Goal: Book appointment/travel/reservation

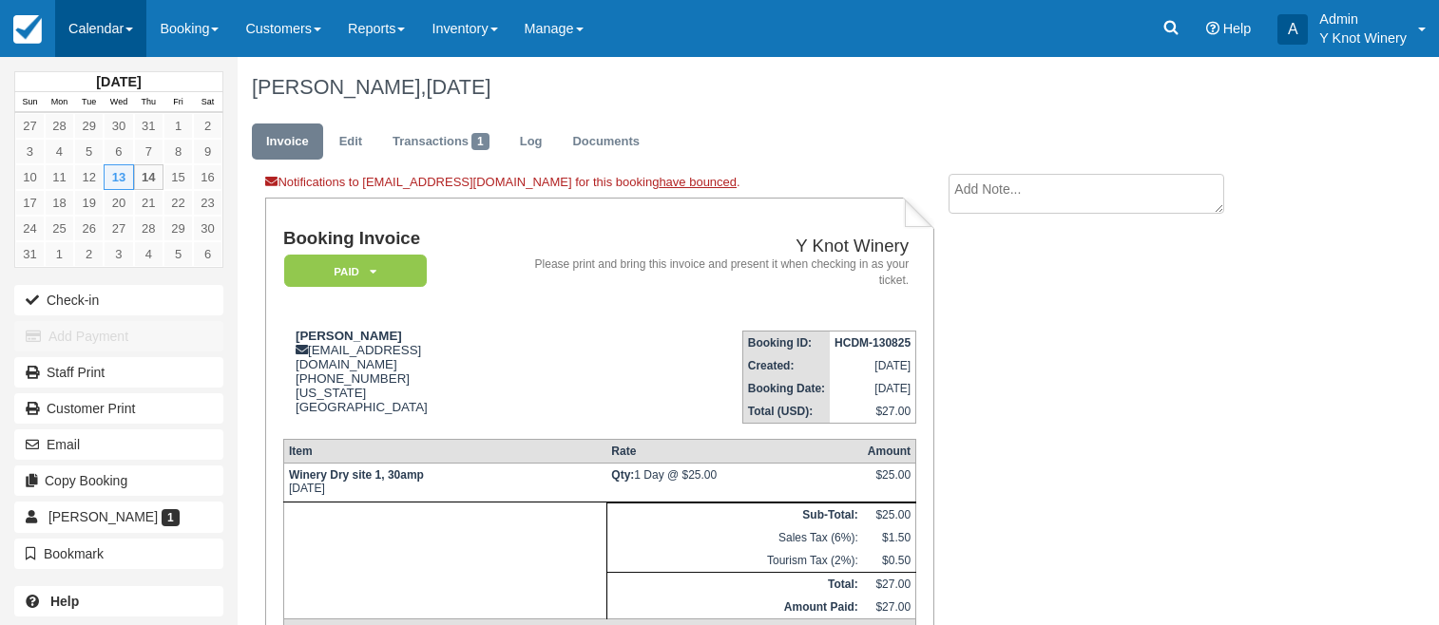
scroll to position [19, 0]
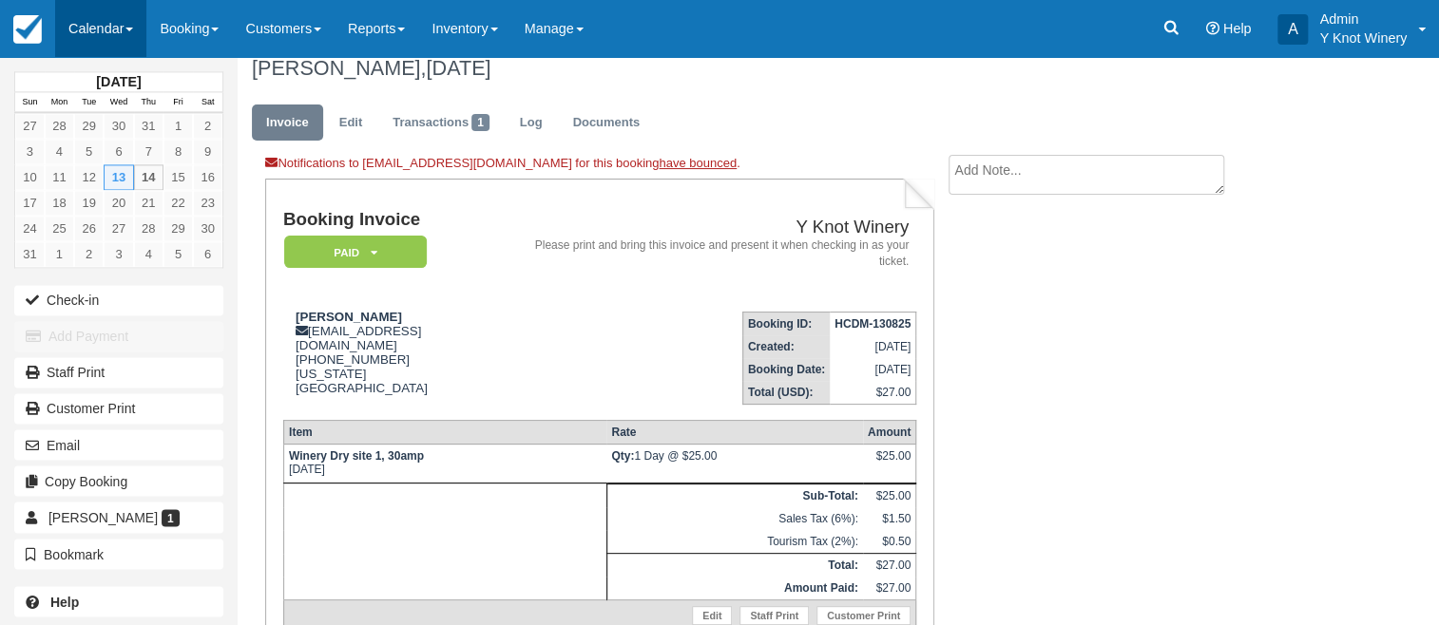
click at [129, 27] on link "Calendar" at bounding box center [100, 28] width 91 height 57
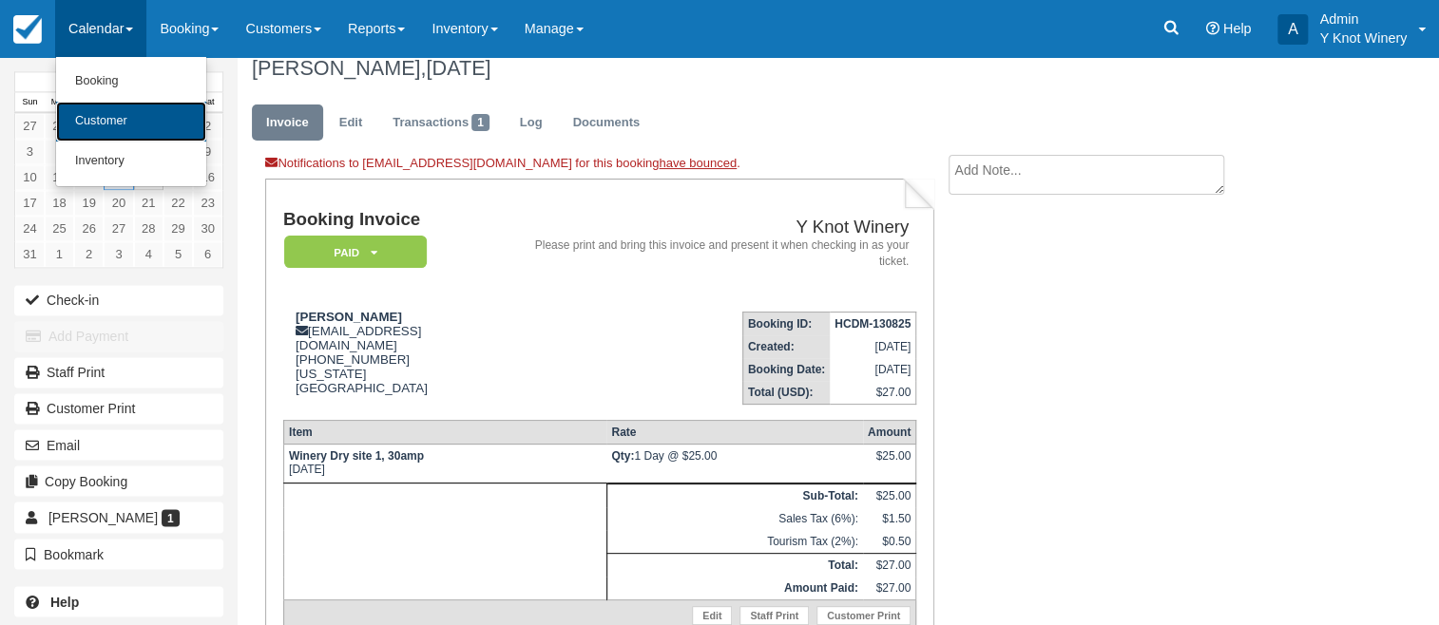
click at [133, 122] on link "Customer" at bounding box center [131, 122] width 150 height 40
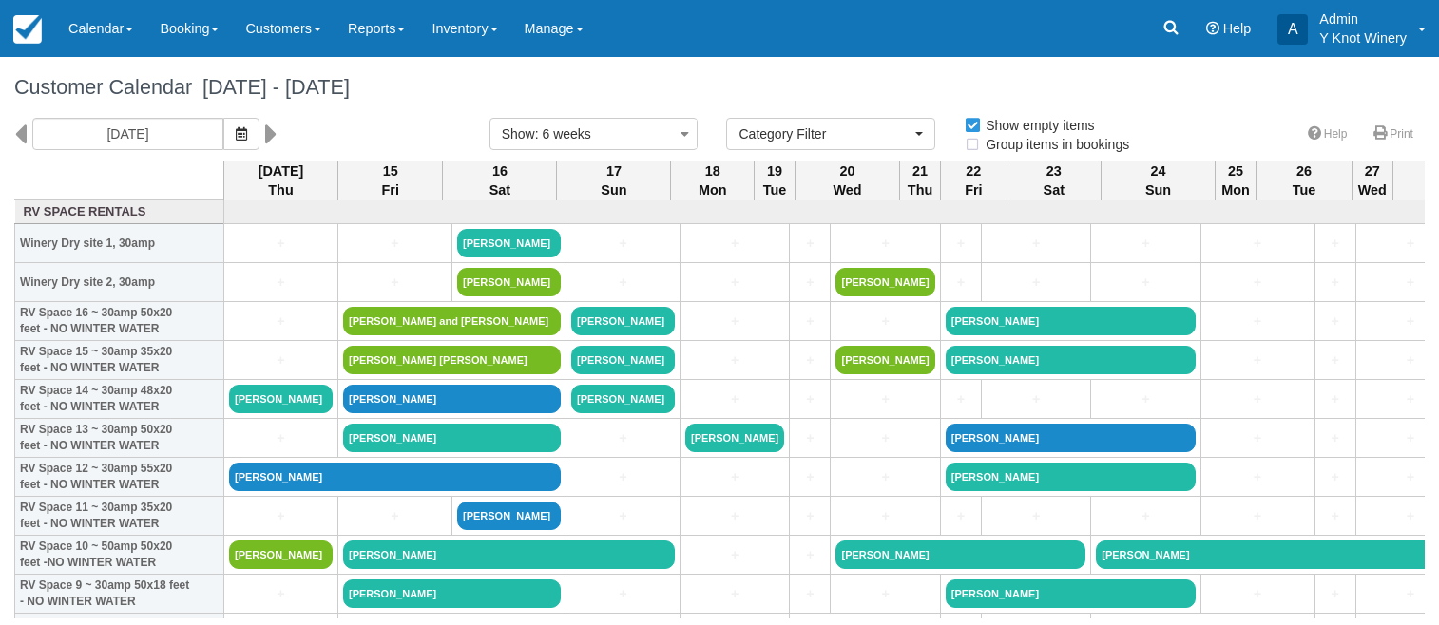
select select
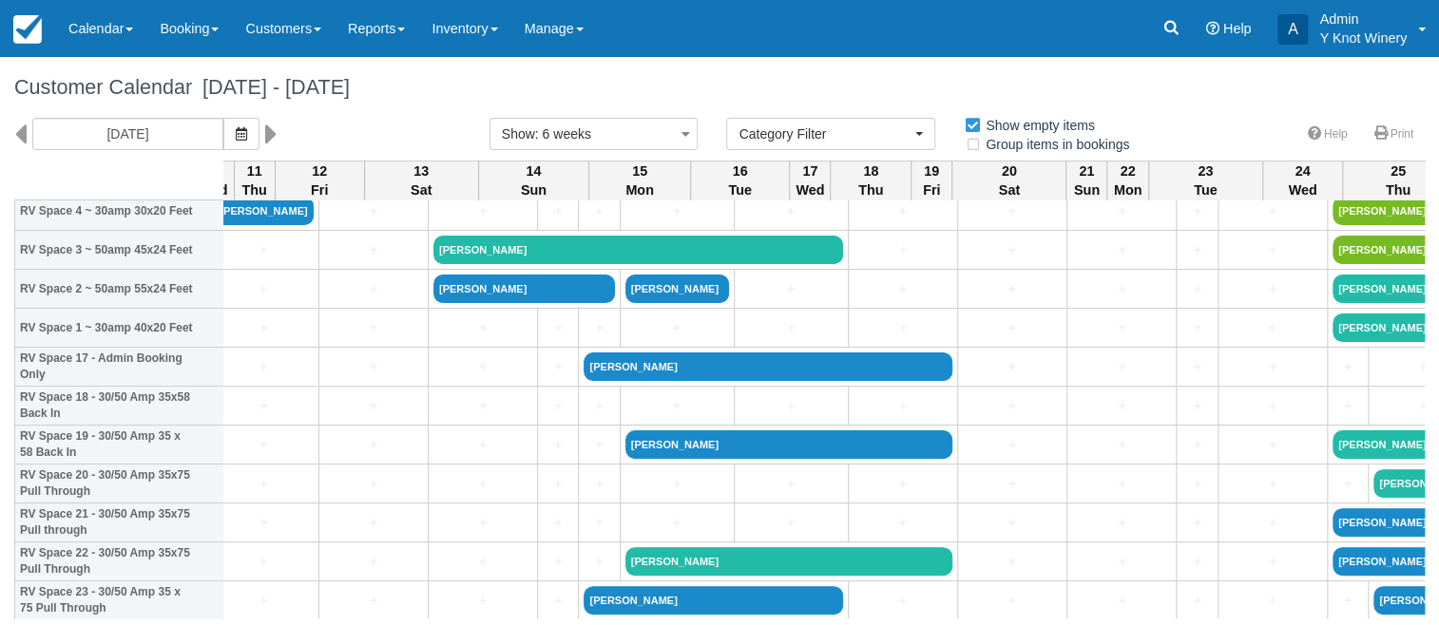
scroll to position [545, 2406]
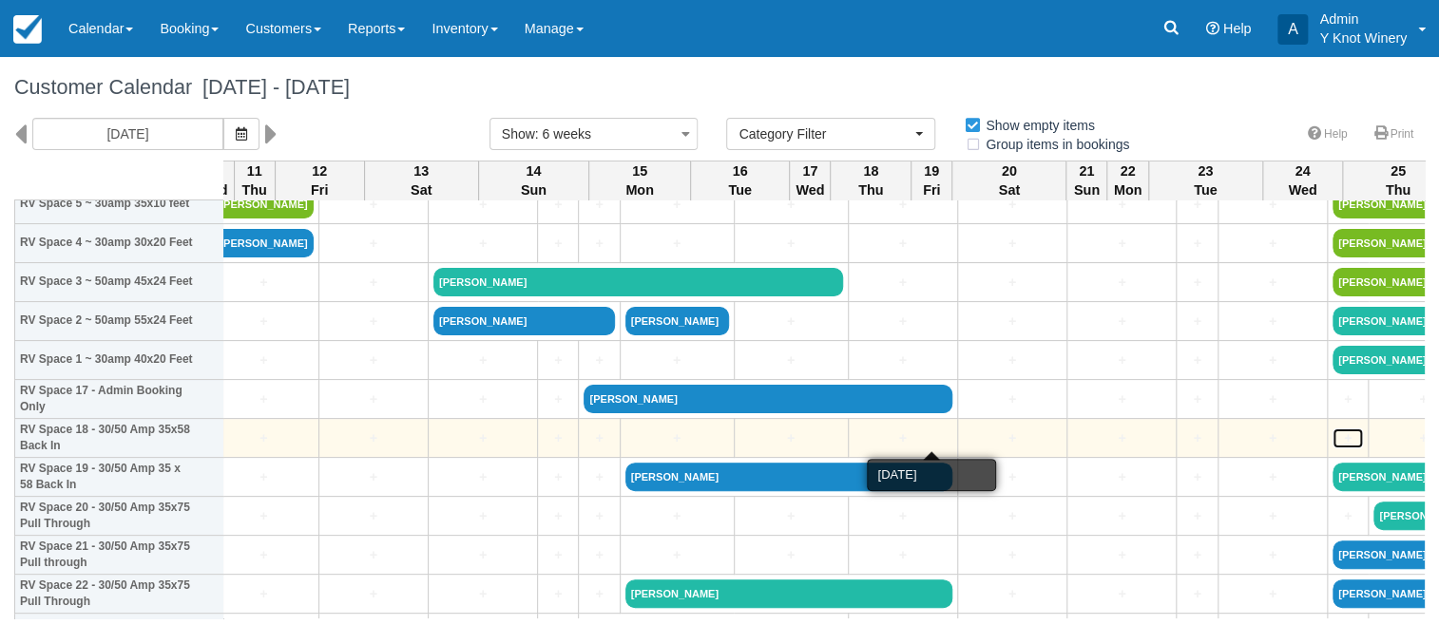
click at [1332, 436] on link "+" at bounding box center [1347, 439] width 30 height 20
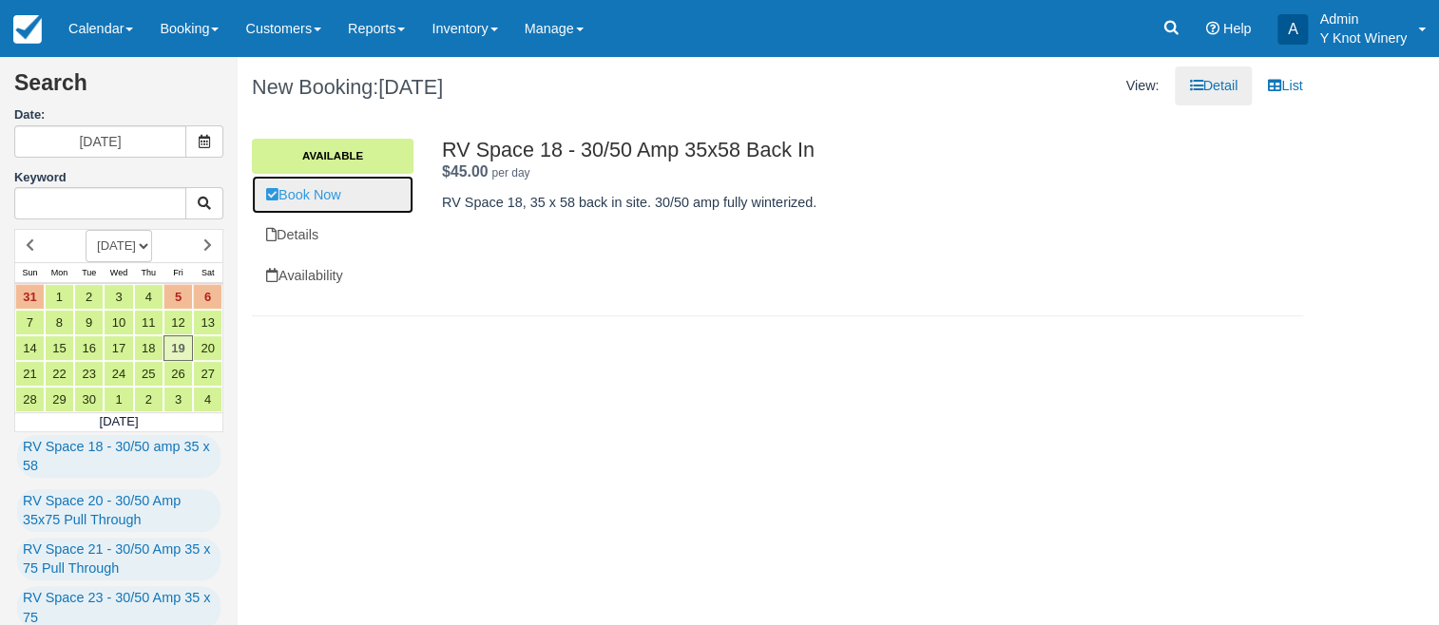
click at [324, 201] on link "Book Now" at bounding box center [333, 195] width 162 height 39
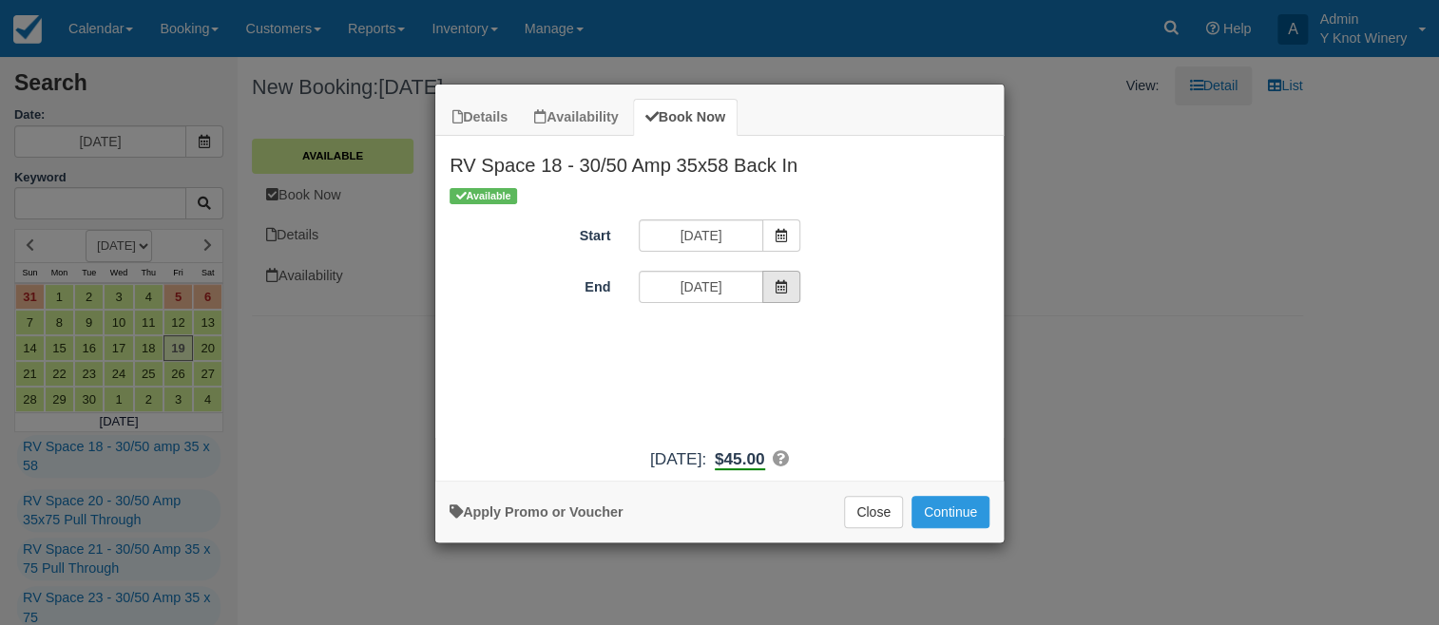
click at [774, 284] on span "Item Modal" at bounding box center [781, 287] width 38 height 32
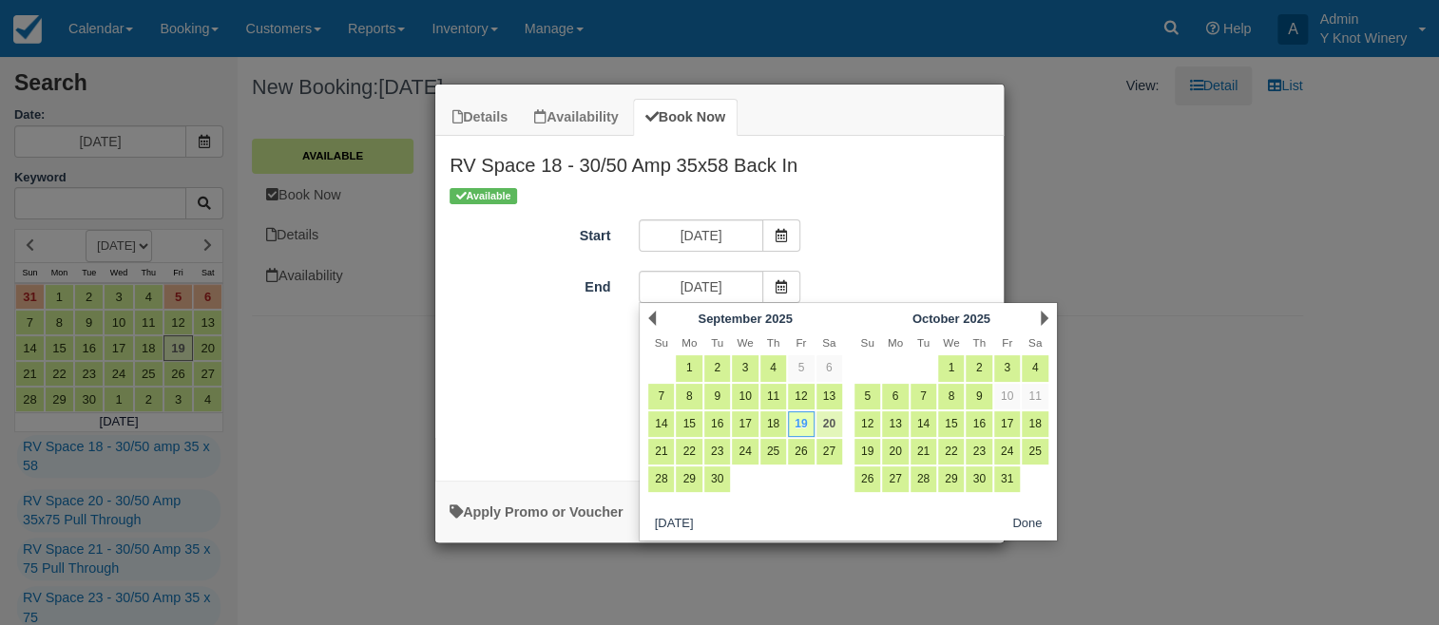
click at [834, 422] on link "20" at bounding box center [829, 424] width 26 height 26
type input "09/20/25"
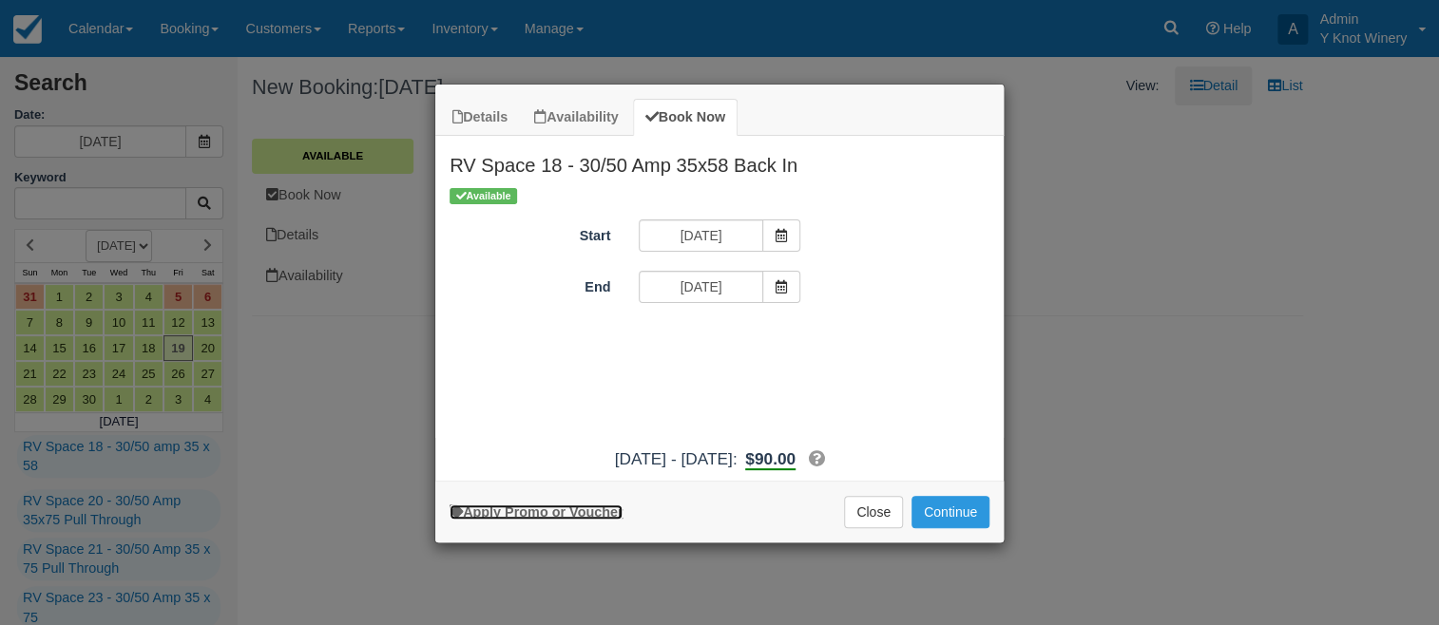
click at [559, 515] on link "Apply Promo or Voucher" at bounding box center [535, 512] width 173 height 15
click at [950, 510] on button "Continue" at bounding box center [950, 512] width 78 height 32
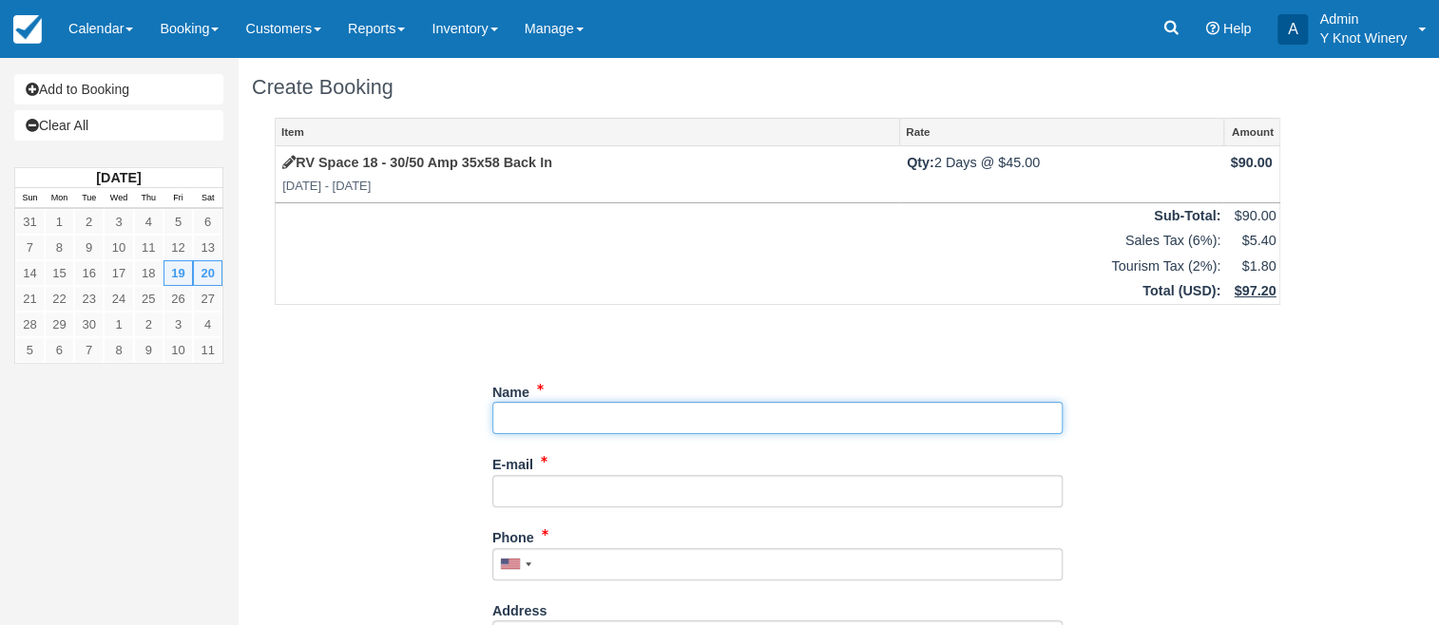
click at [529, 420] on input "Name" at bounding box center [777, 418] width 570 height 32
type input "[PERSON_NAME]"
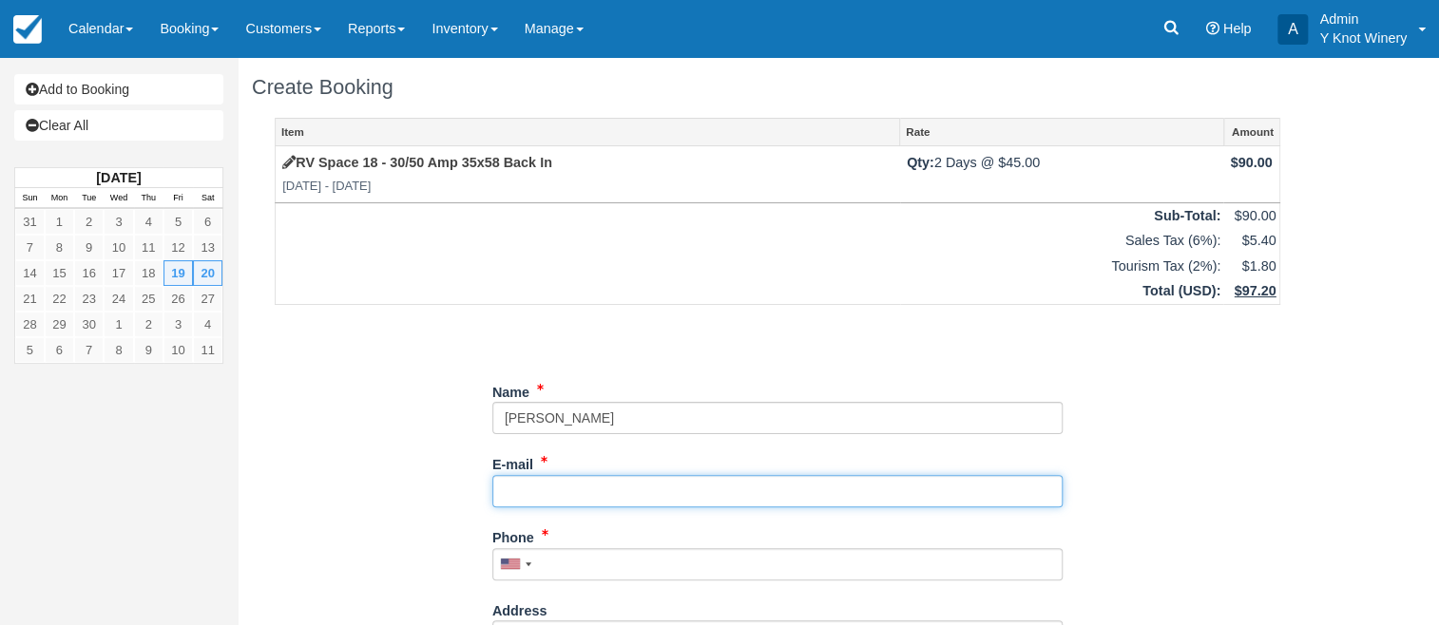
click at [563, 489] on input "E-mail" at bounding box center [777, 491] width 570 height 32
type input "corvetteham@yahoo.com"
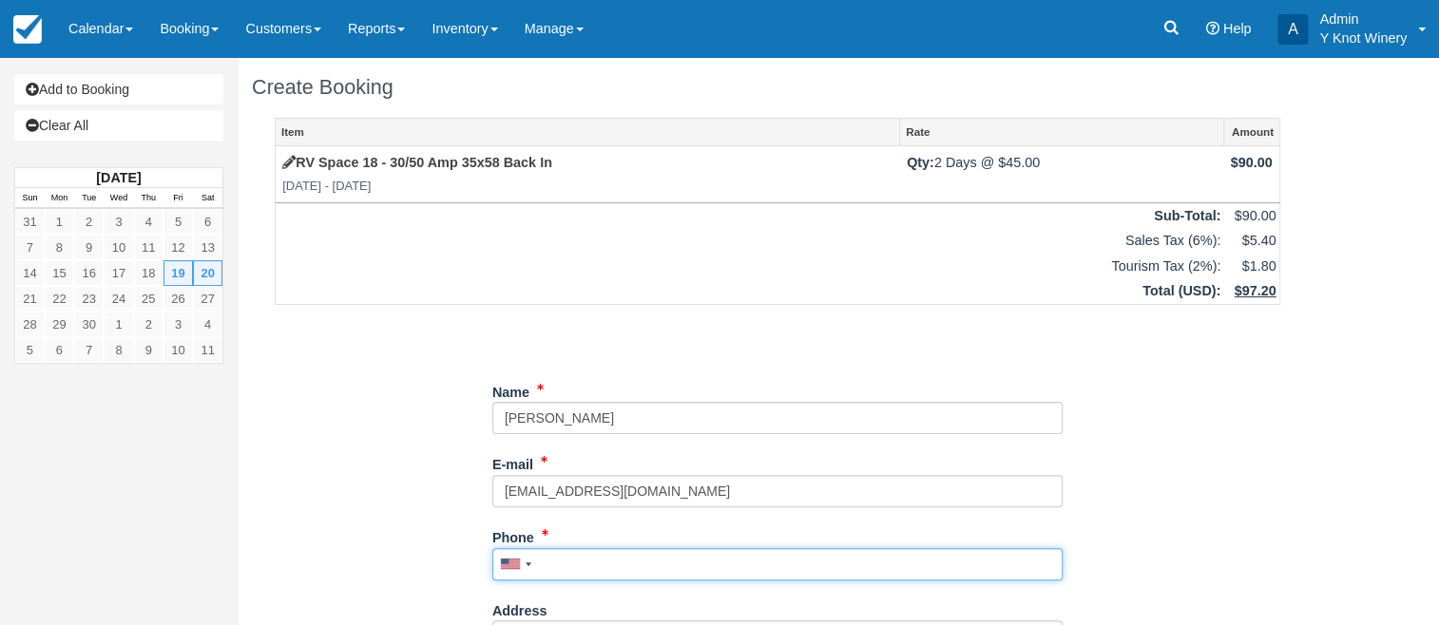
click at [578, 564] on input "Phone" at bounding box center [777, 564] width 570 height 32
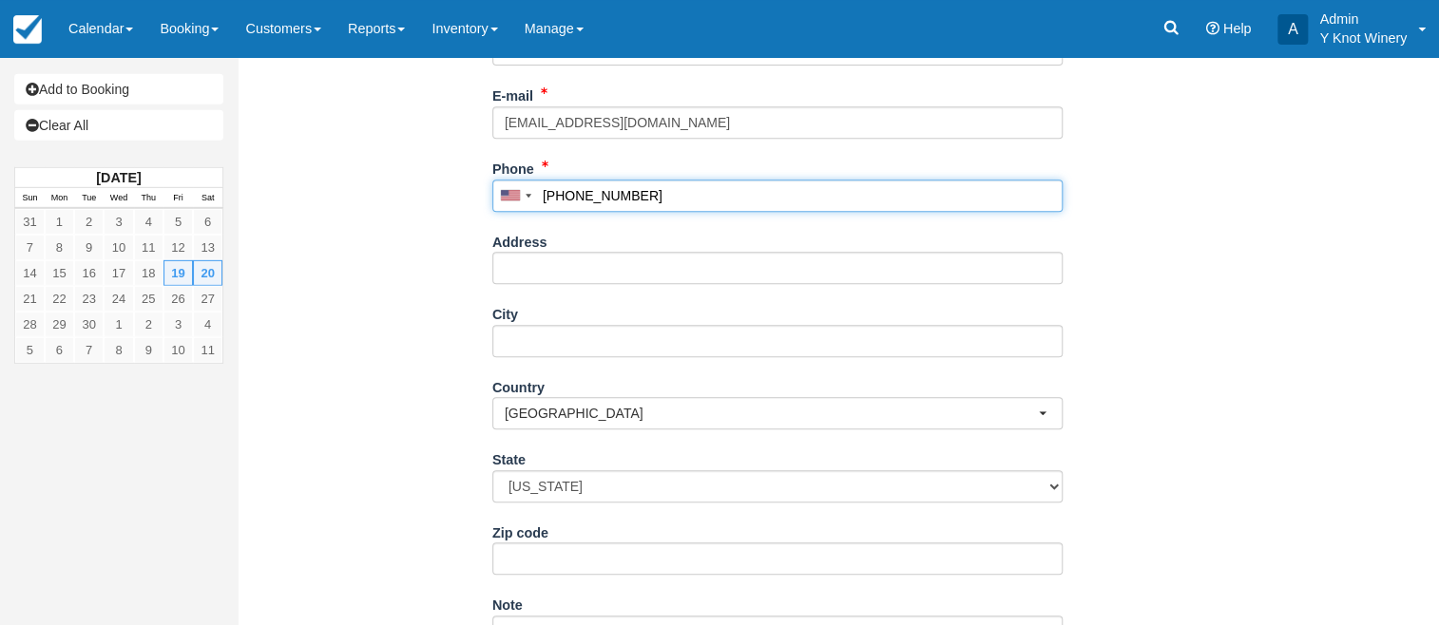
scroll to position [373, 0]
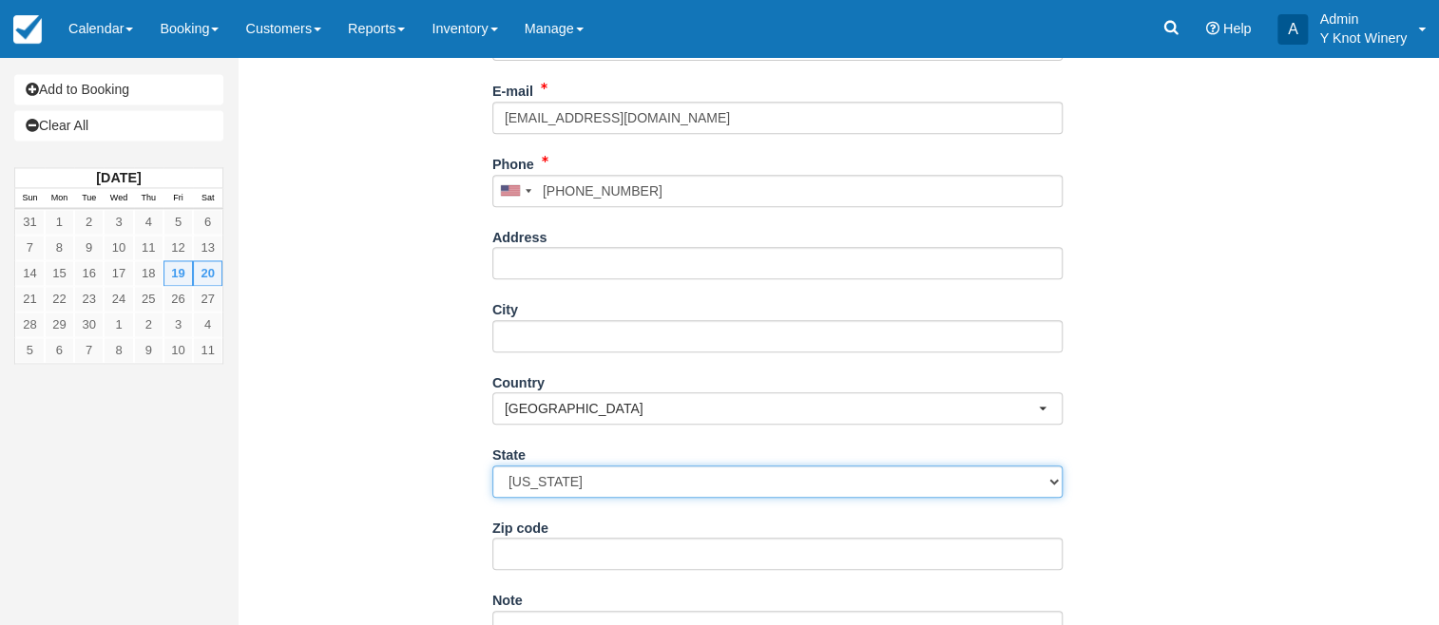
type input "(208) 629-9471"
click at [492, 466] on select "Alabama Alaska Arizona Arkansas California Colorado Connecticut Delaware Florid…" at bounding box center [777, 482] width 570 height 32
select select "ID"
click option "Idaho" at bounding box center [0, 0] width 0 height 0
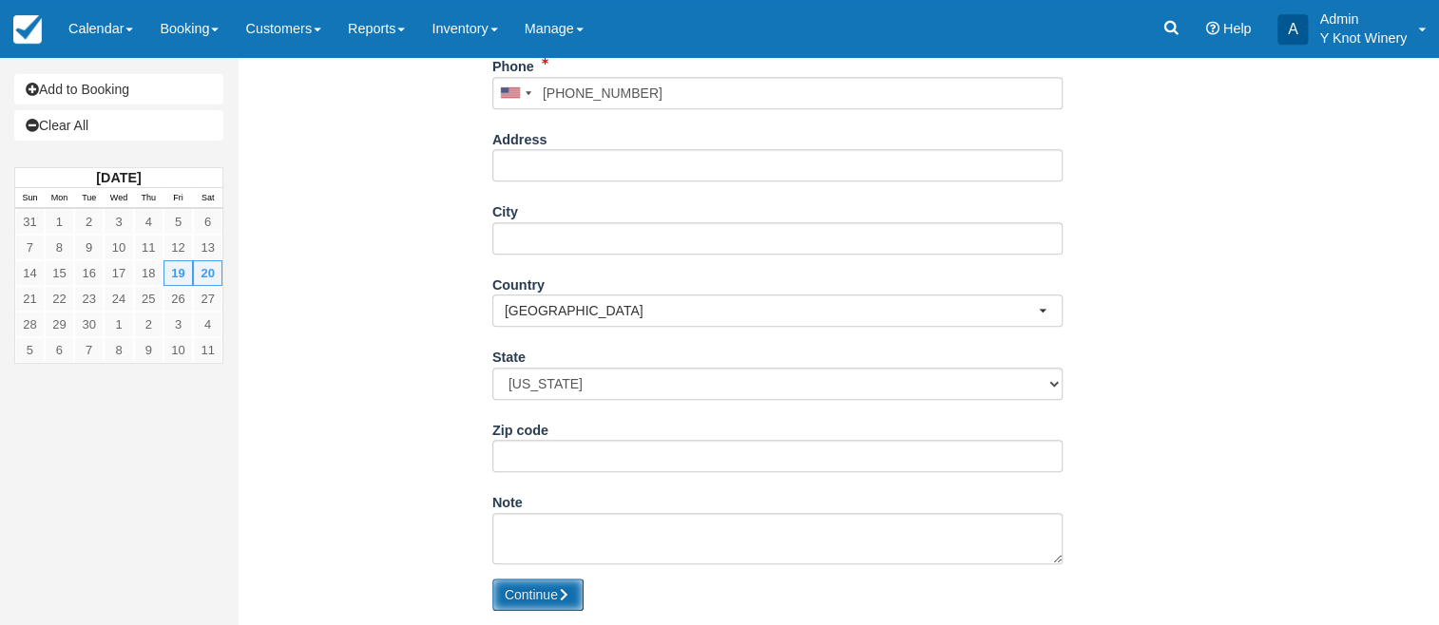
click at [525, 593] on button "Continue" at bounding box center [537, 595] width 91 height 32
type input "+12086299471"
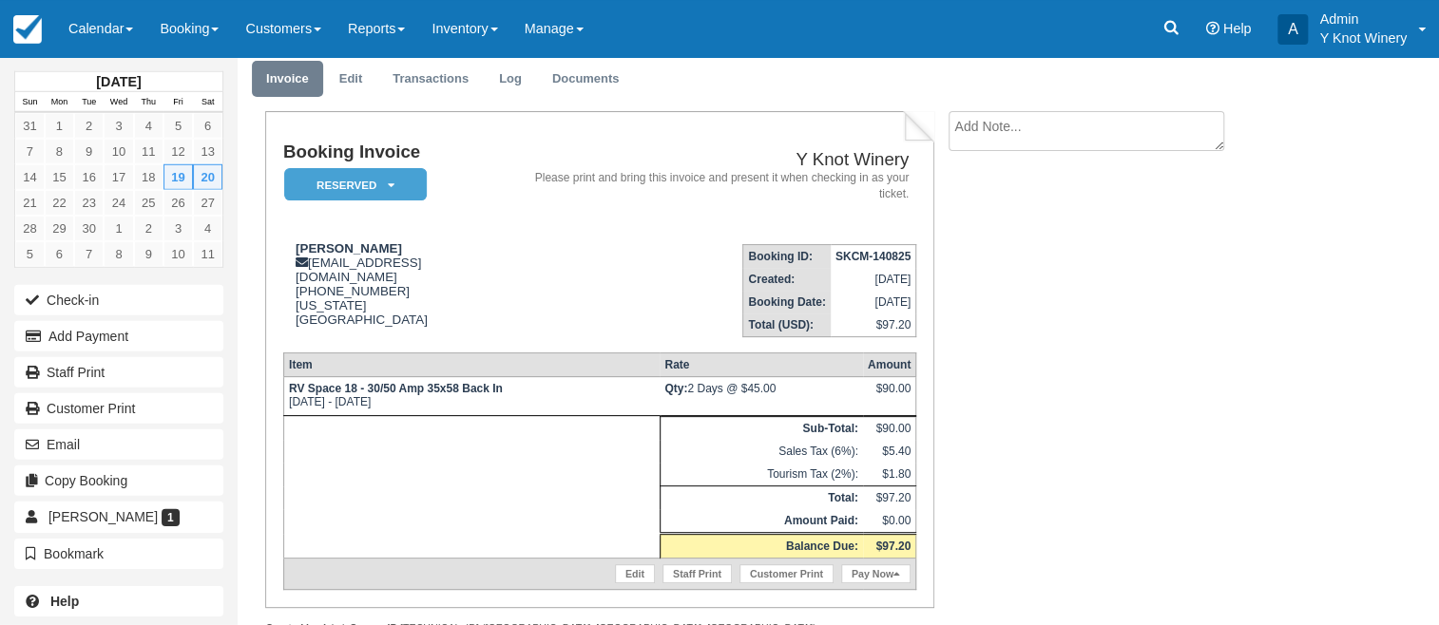
scroll to position [102, 0]
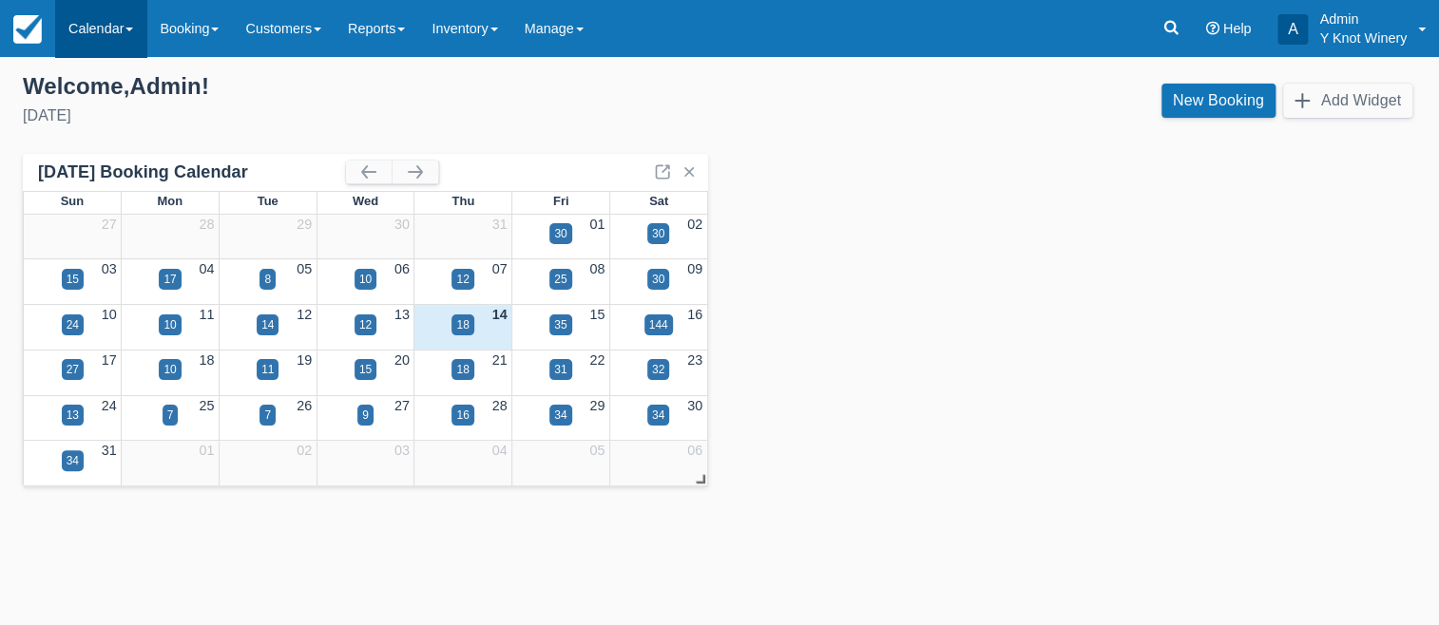
click at [139, 31] on link "Calendar" at bounding box center [100, 28] width 91 height 57
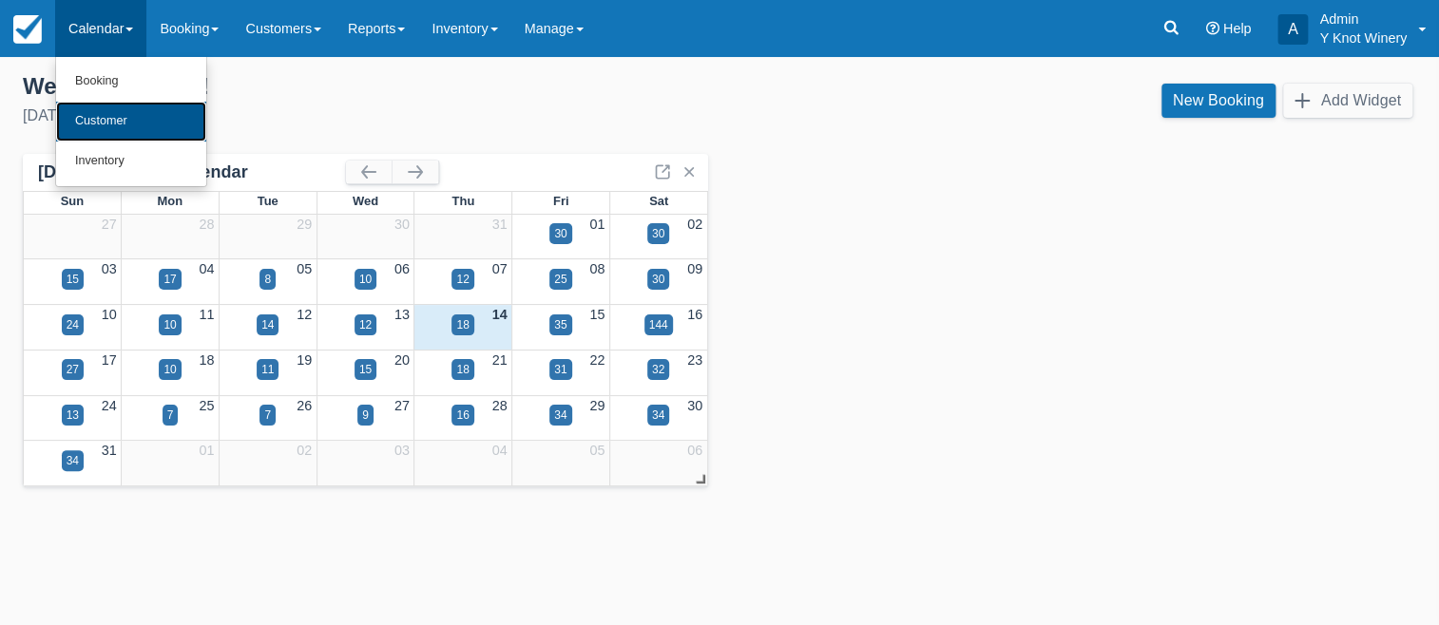
click at [120, 117] on link "Customer" at bounding box center [131, 122] width 150 height 40
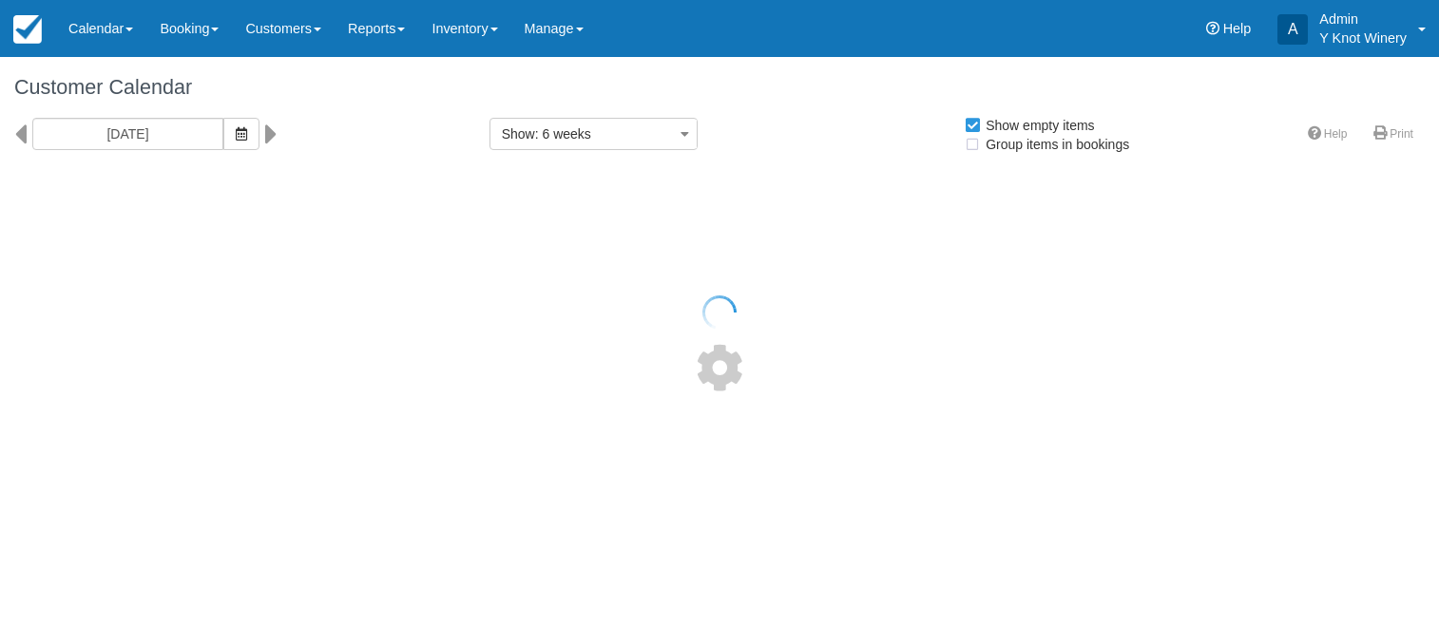
select select
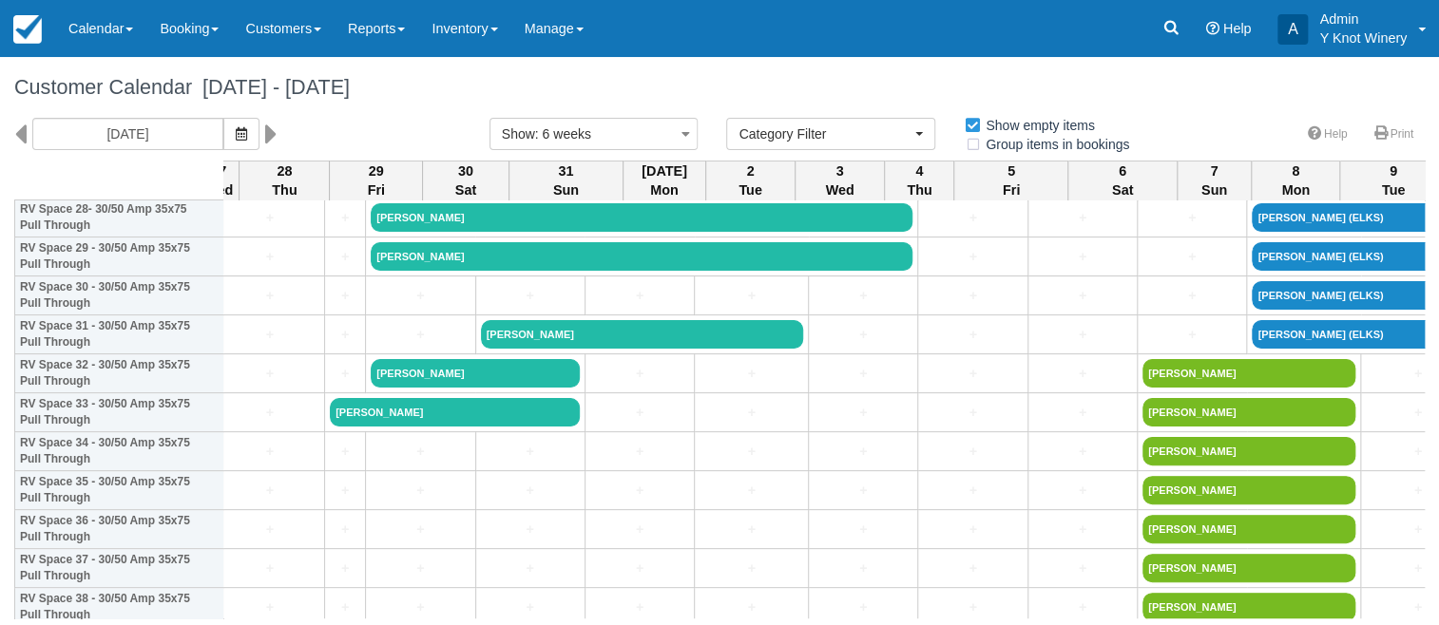
scroll to position [1156, 1153]
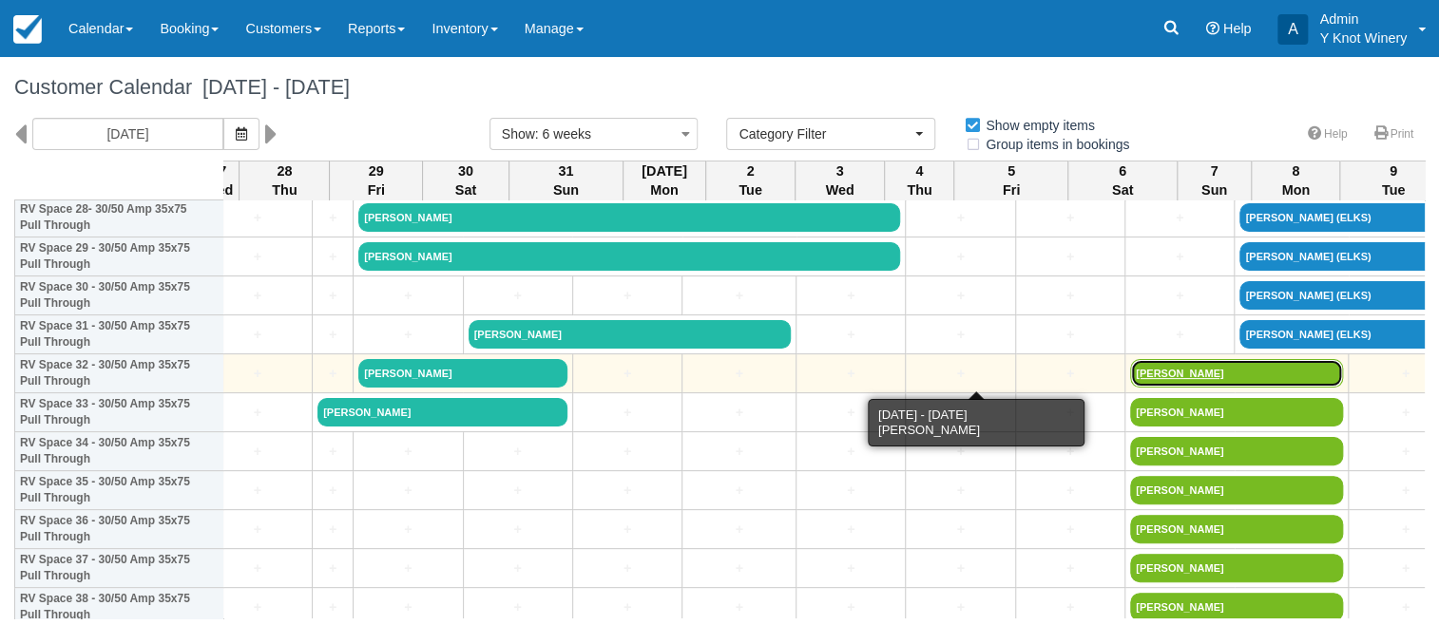
click at [1130, 377] on link "[PERSON_NAME]" at bounding box center [1236, 373] width 213 height 29
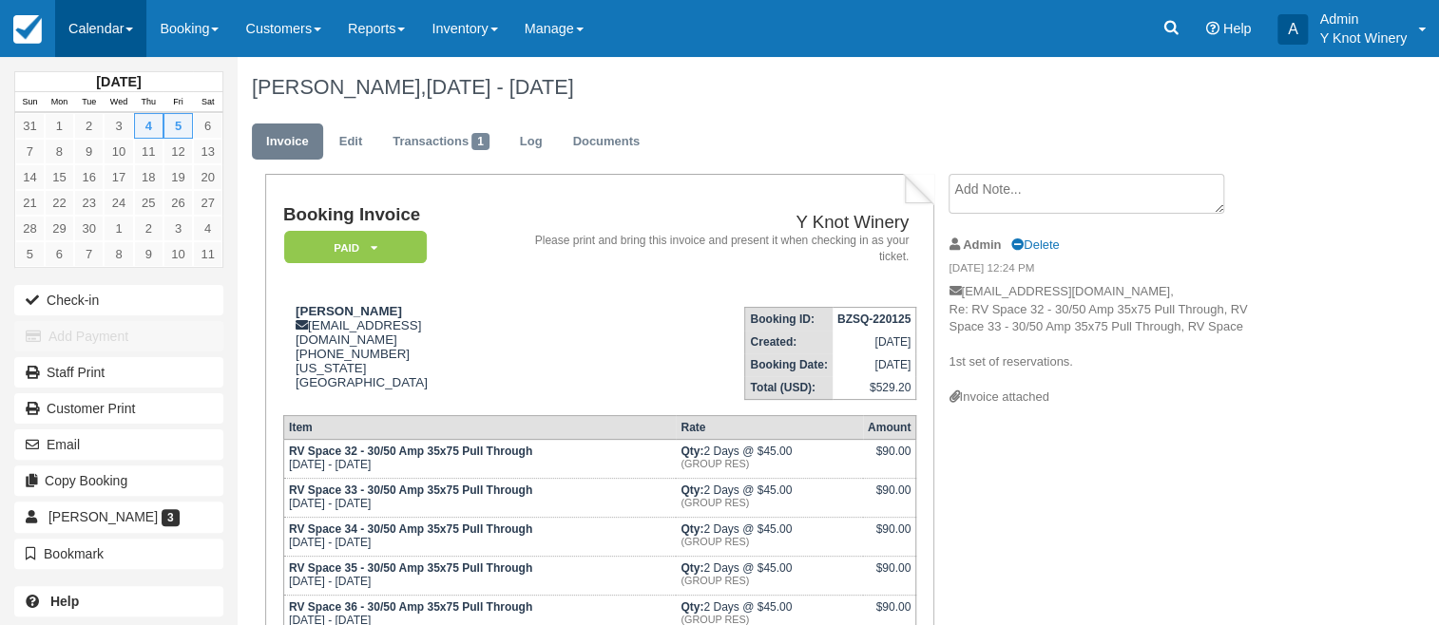
click at [133, 29] on span at bounding box center [129, 30] width 8 height 4
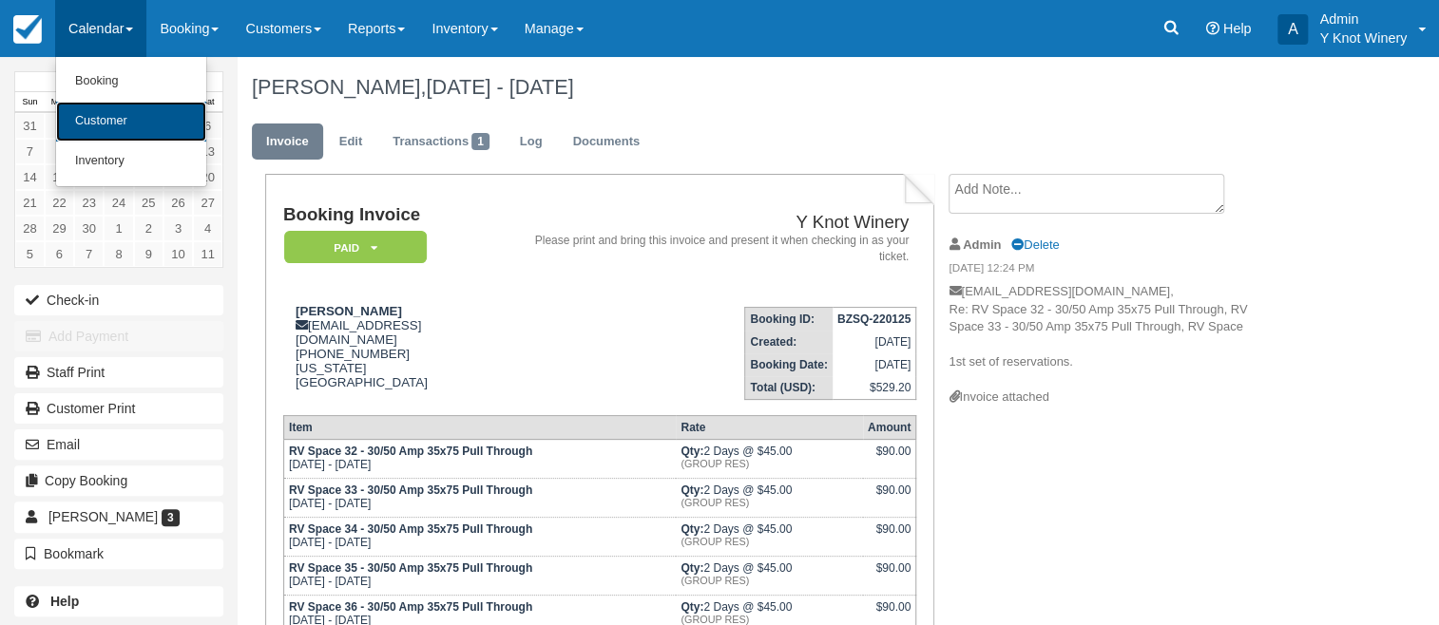
click at [128, 116] on link "Customer" at bounding box center [131, 122] width 150 height 40
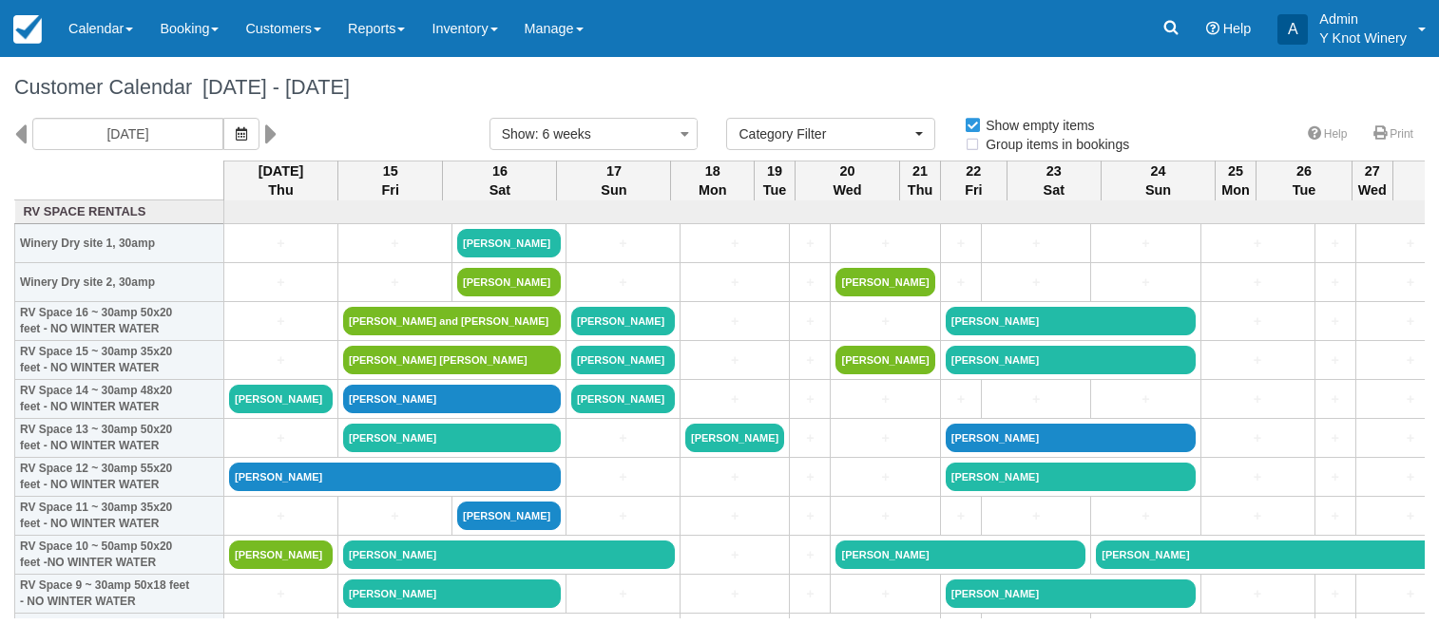
select select
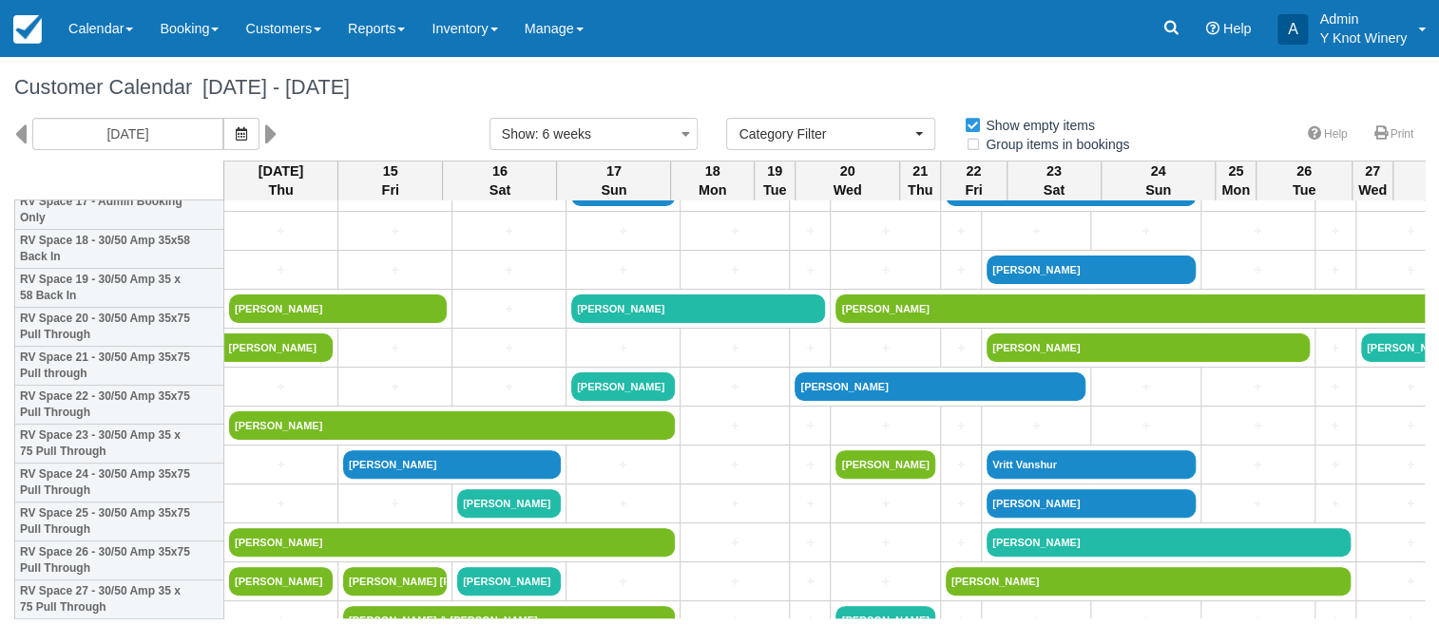
scroll to position [735, 0]
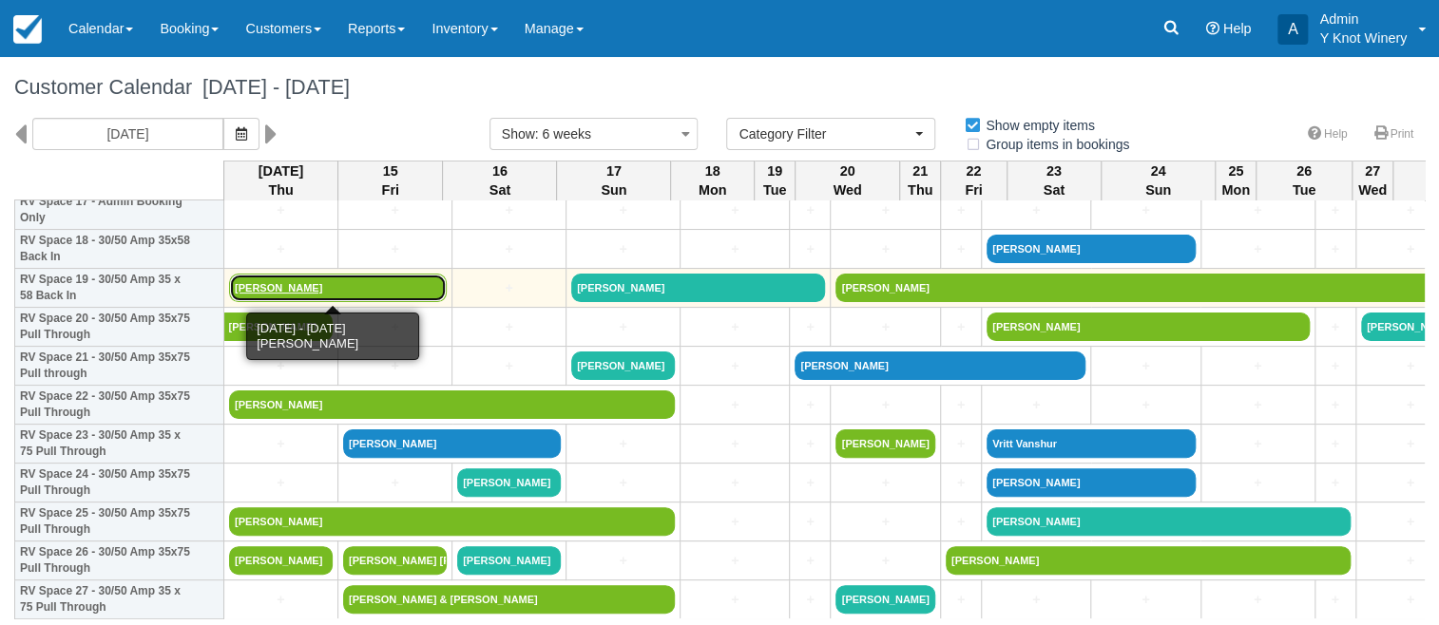
click at [265, 290] on link "Jeff Irwin" at bounding box center [338, 288] width 218 height 29
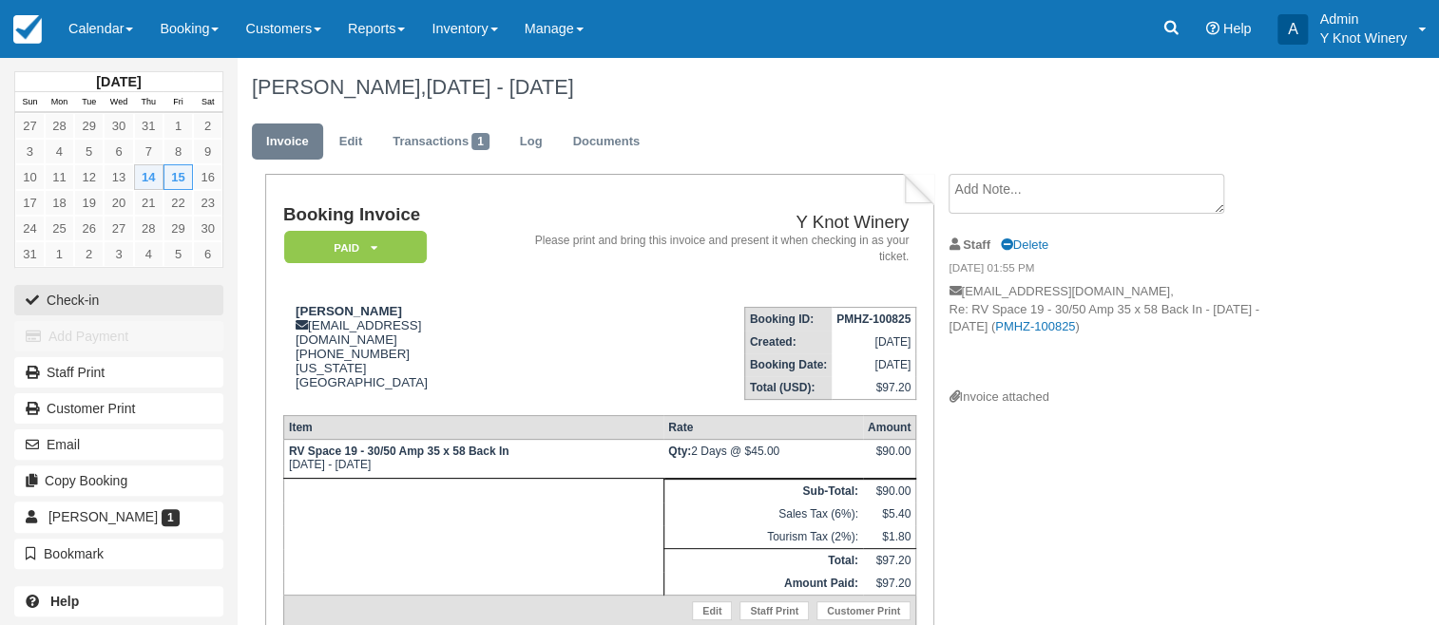
drag, startPoint x: 78, startPoint y: 299, endPoint x: 1074, endPoint y: 283, distance: 996.0
click at [79, 295] on button "Check-in" at bounding box center [118, 300] width 209 height 30
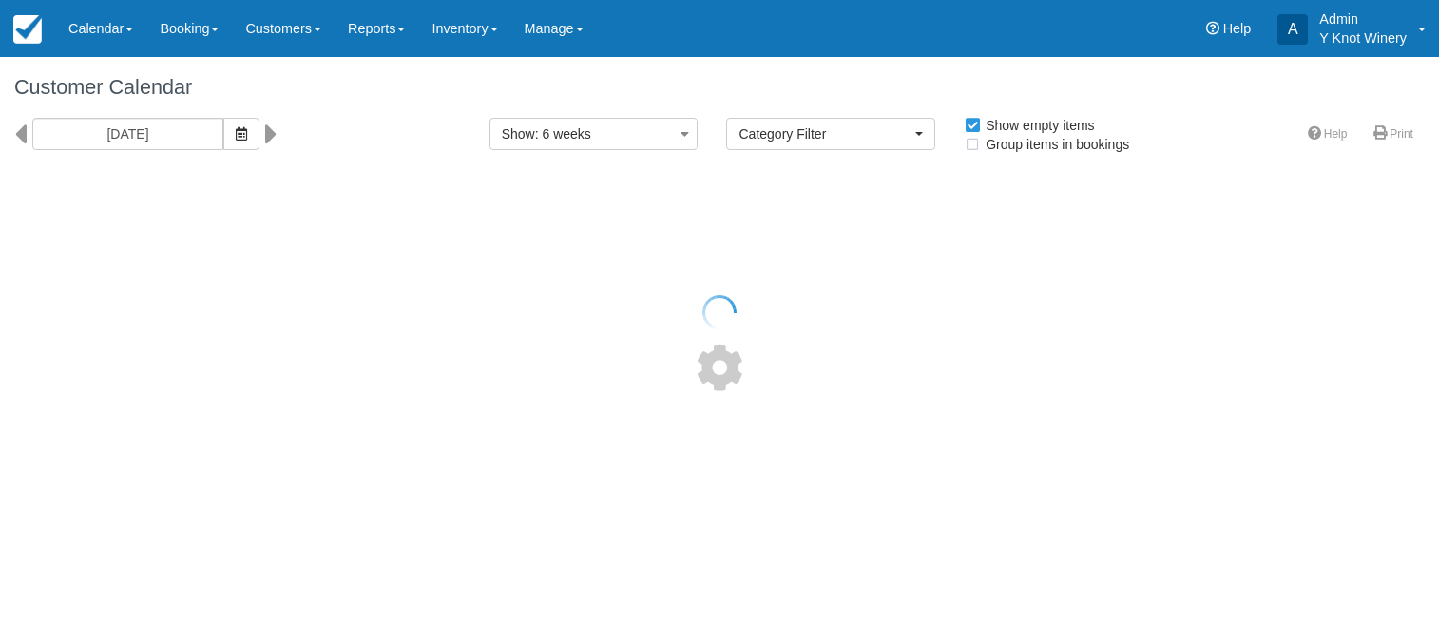
select select
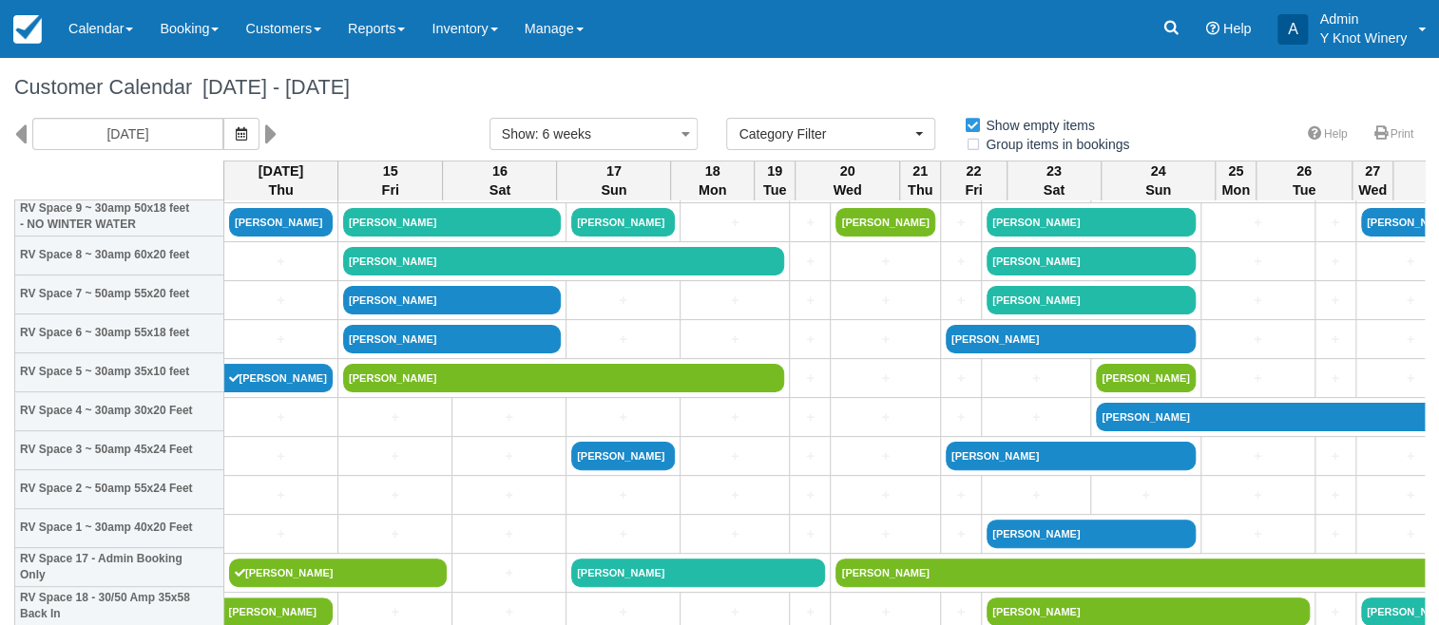
scroll to position [586, 0]
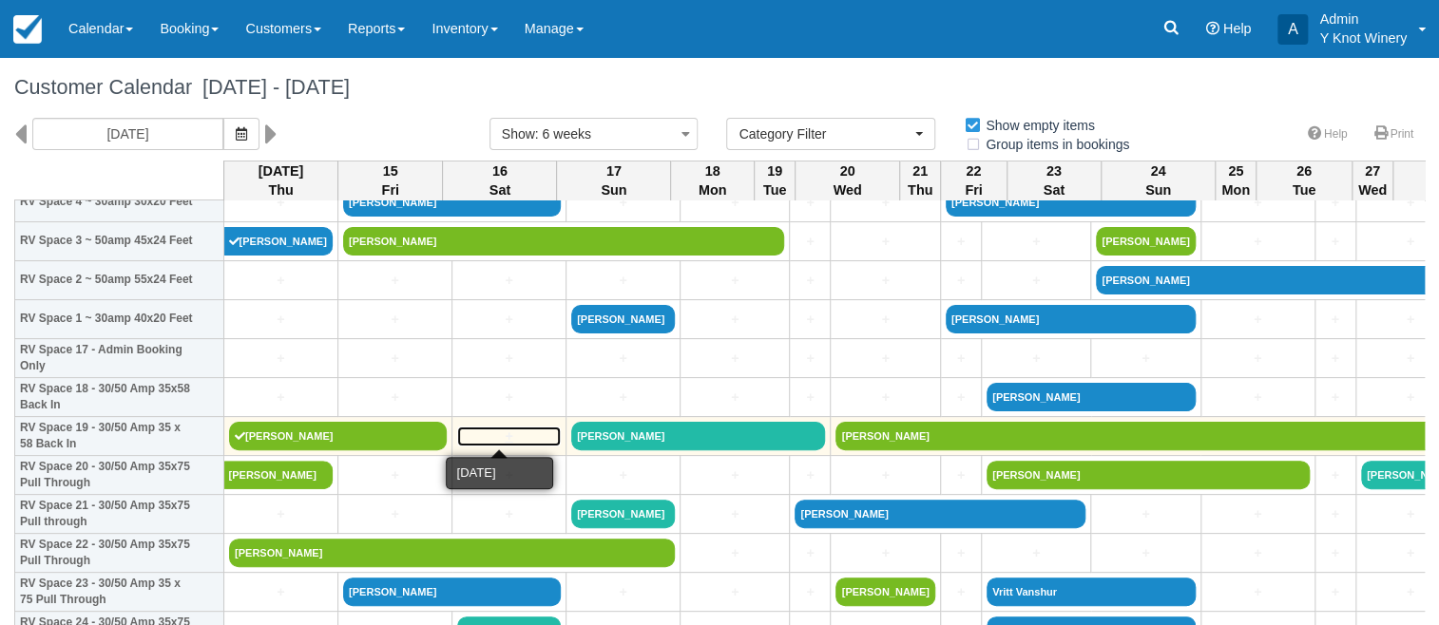
click at [487, 433] on link "+" at bounding box center [509, 437] width 104 height 20
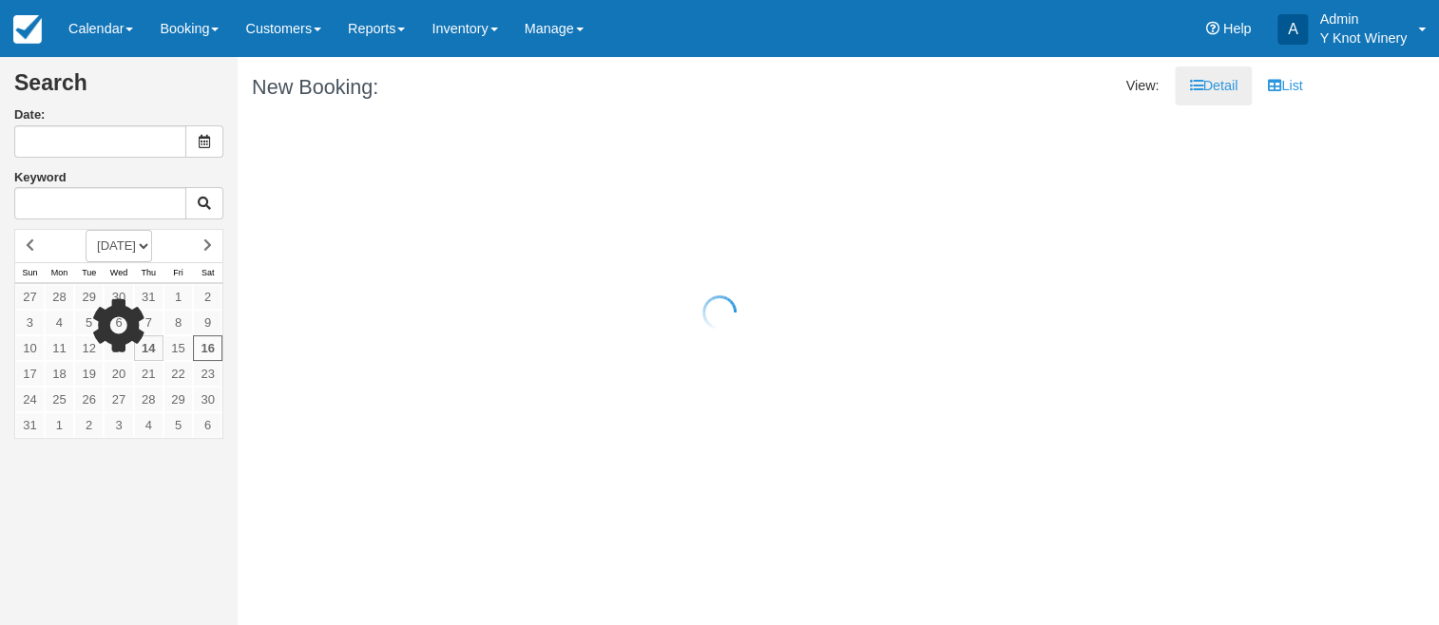
type input "[DATE]"
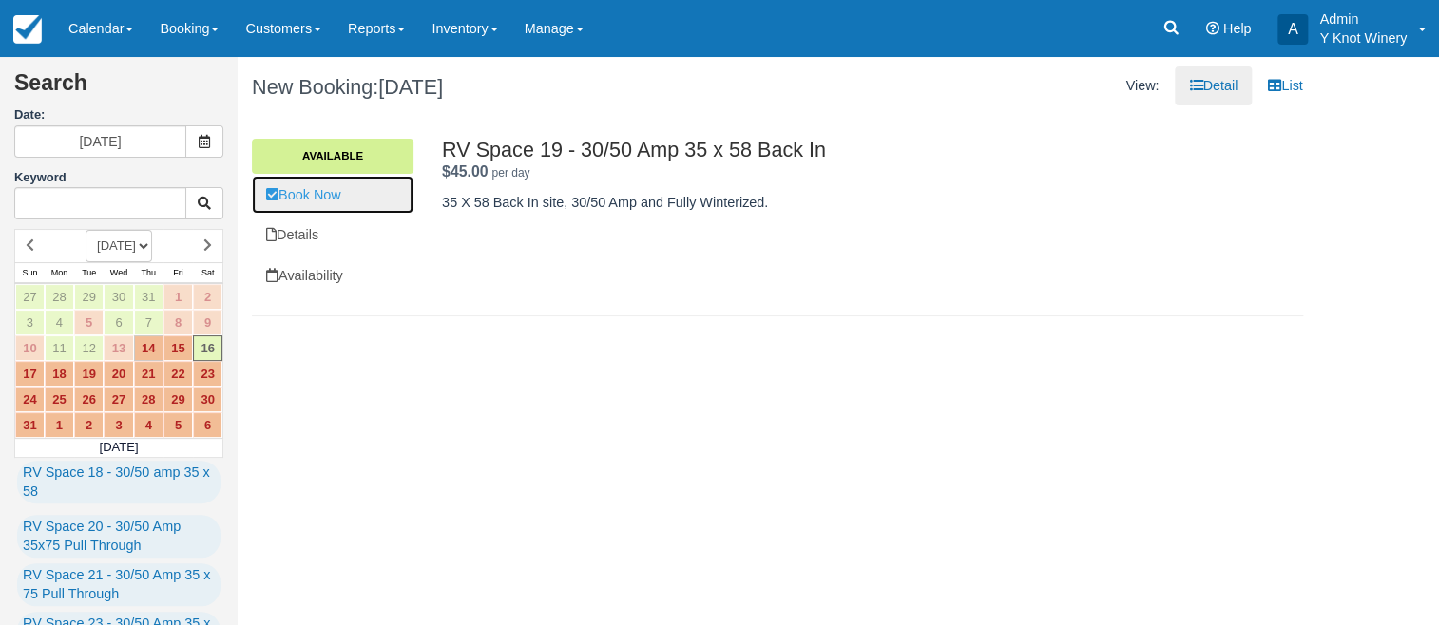
click at [316, 196] on link "Book Now" at bounding box center [333, 195] width 162 height 39
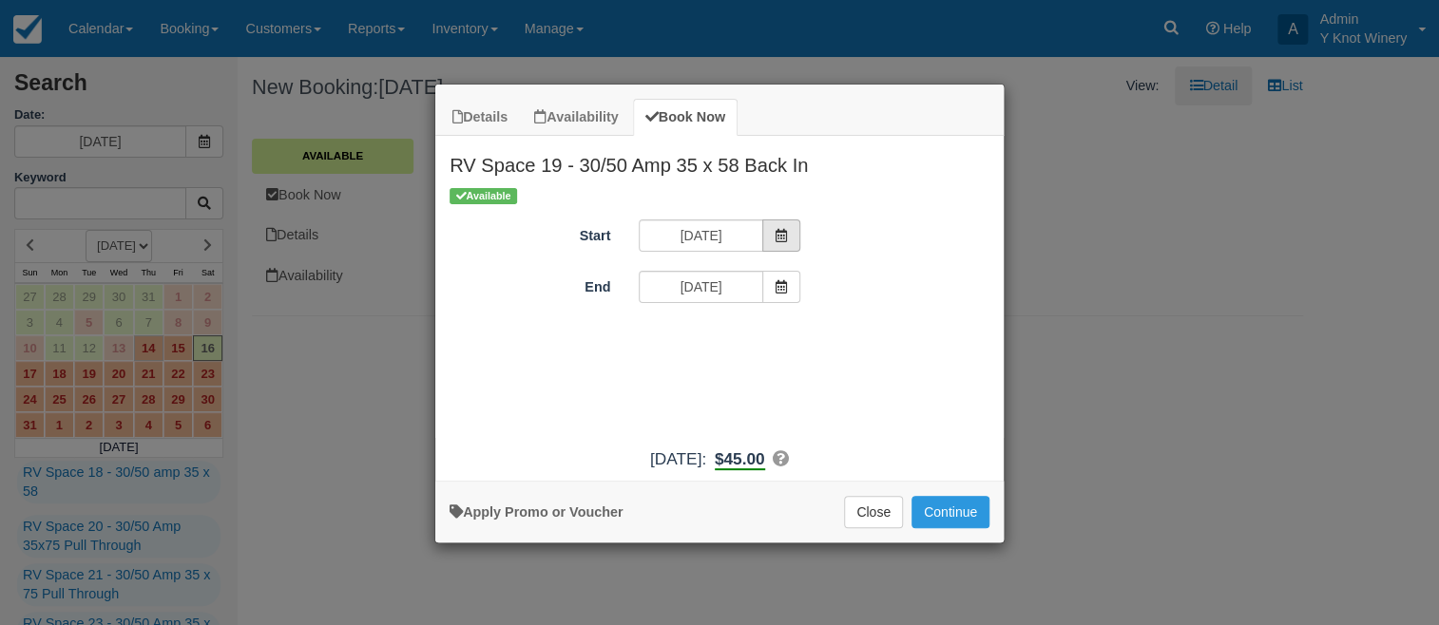
click at [789, 239] on span "Item Modal" at bounding box center [781, 236] width 38 height 32
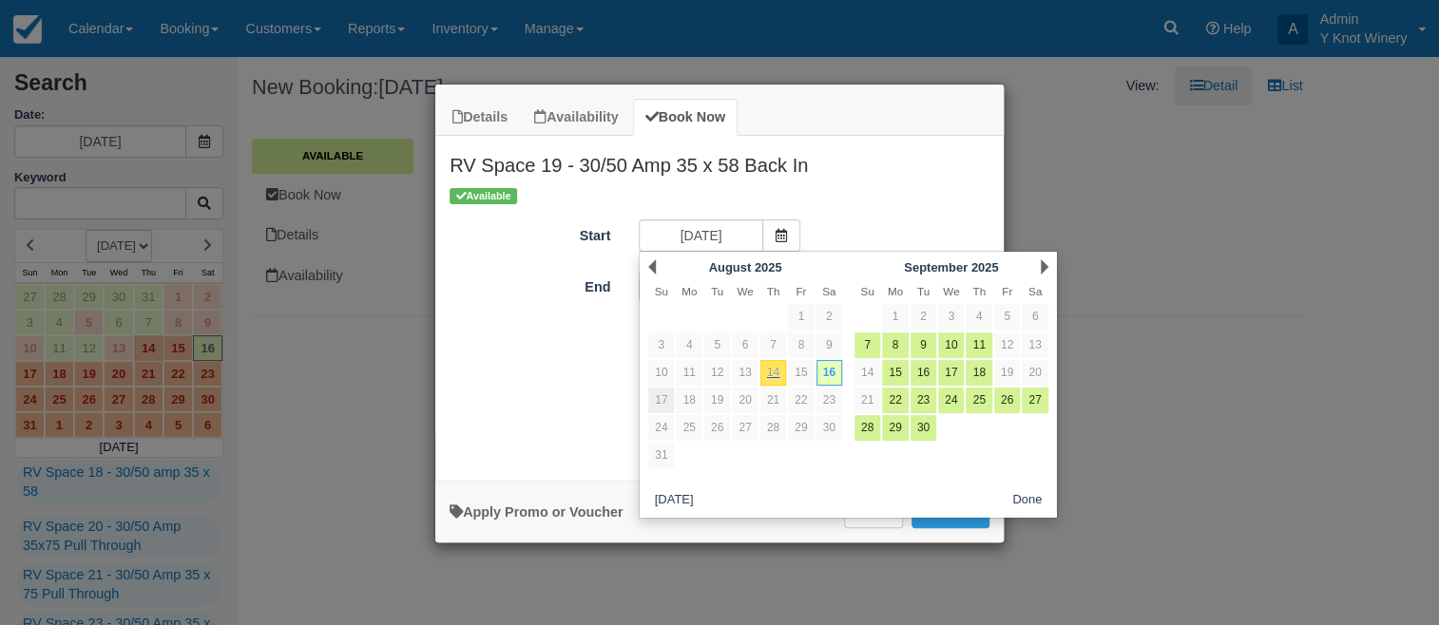
click at [659, 397] on link "17" at bounding box center [661, 401] width 26 height 26
type input "[DATE]"
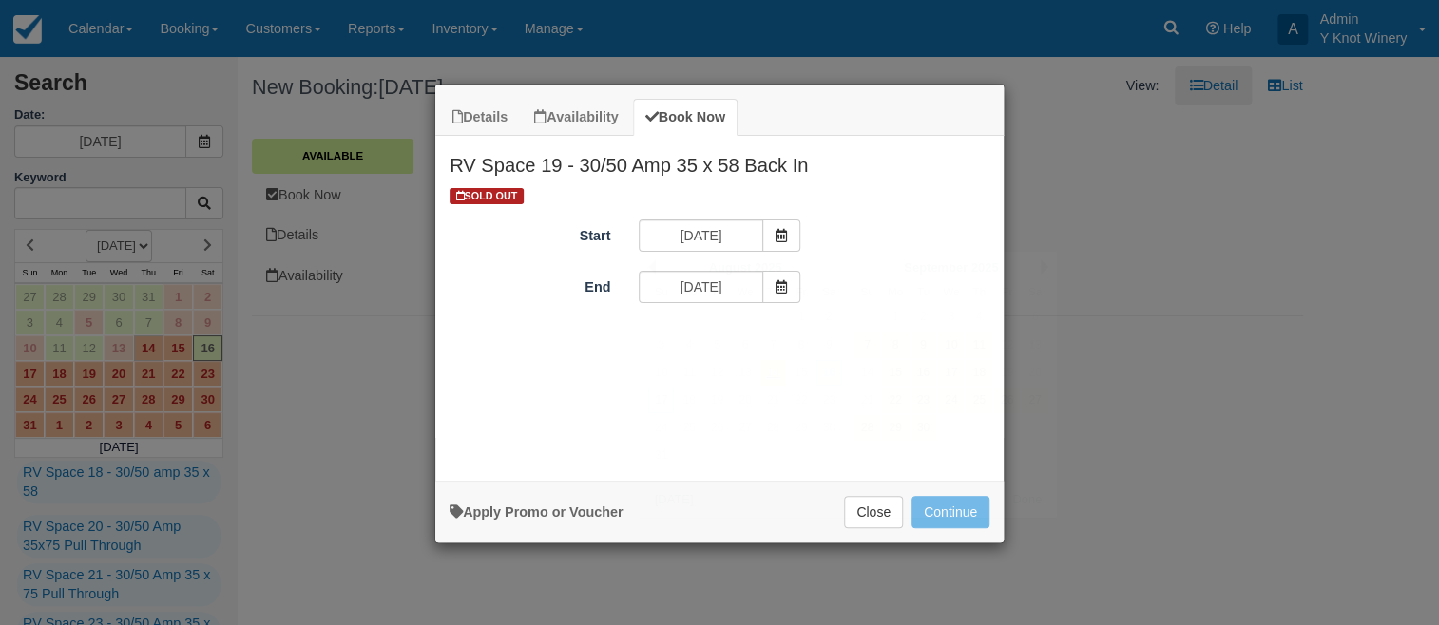
type input "08/17/25"
click at [786, 238] on icon "Item Modal" at bounding box center [780, 235] width 13 height 13
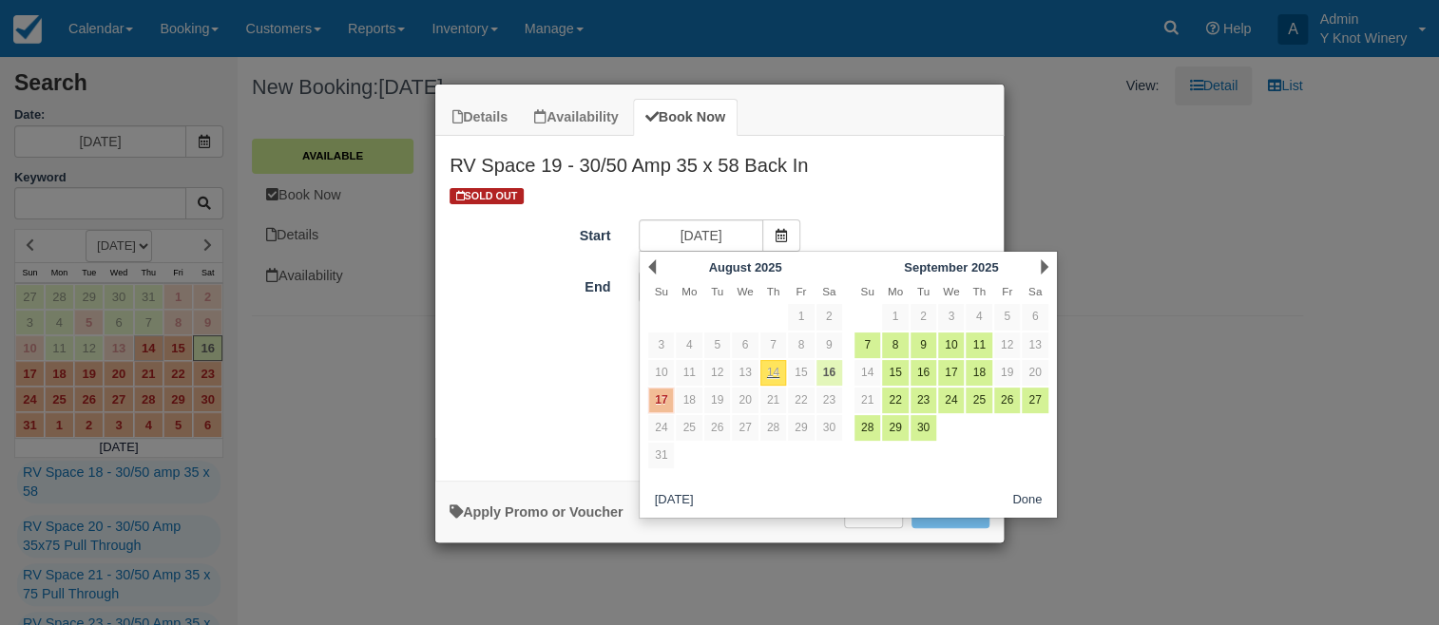
click at [828, 376] on link "16" at bounding box center [829, 373] width 26 height 26
type input "08/16/25"
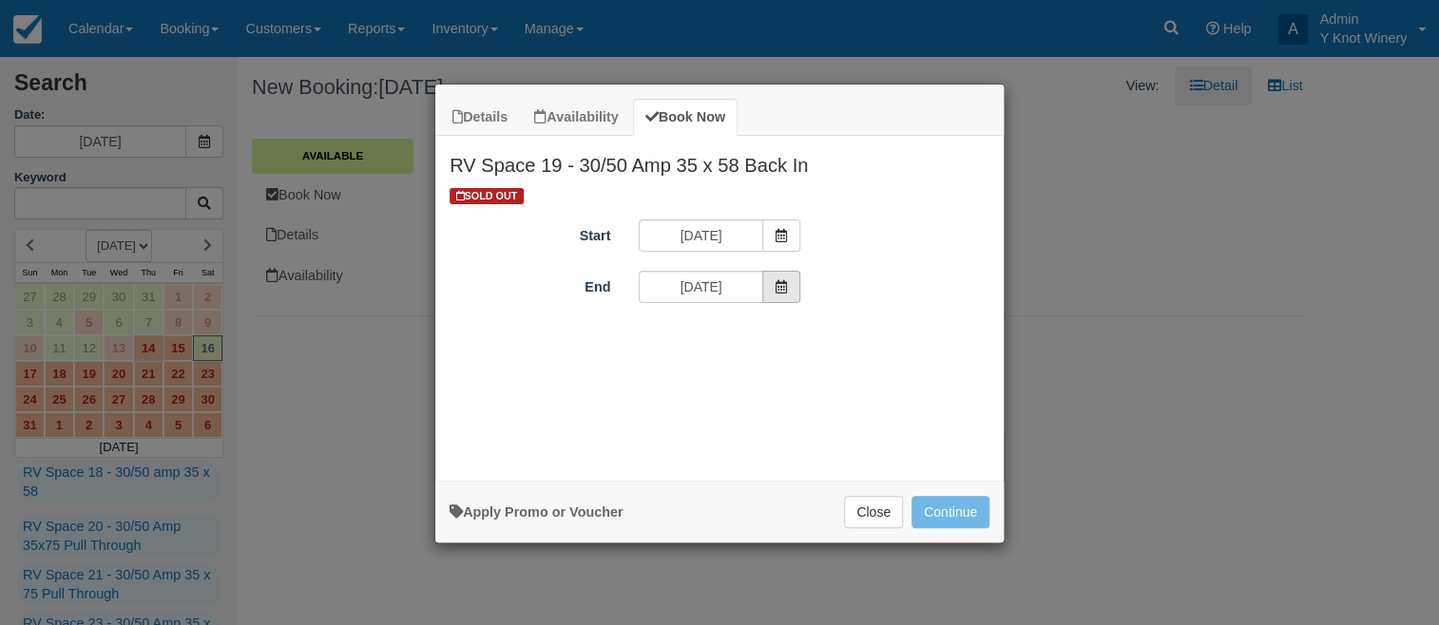
click at [787, 284] on icon "Item Modal" at bounding box center [780, 286] width 13 height 13
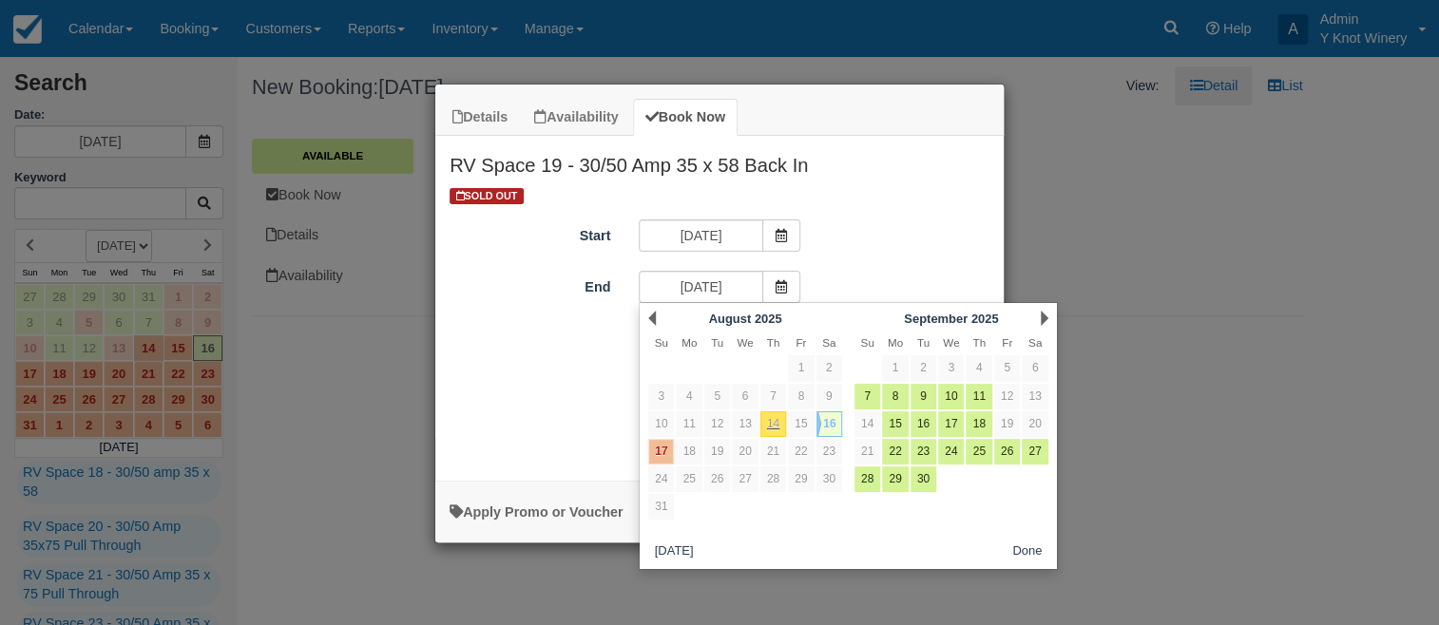
click at [832, 427] on link "16" at bounding box center [829, 424] width 26 height 26
type input "08/16/25"
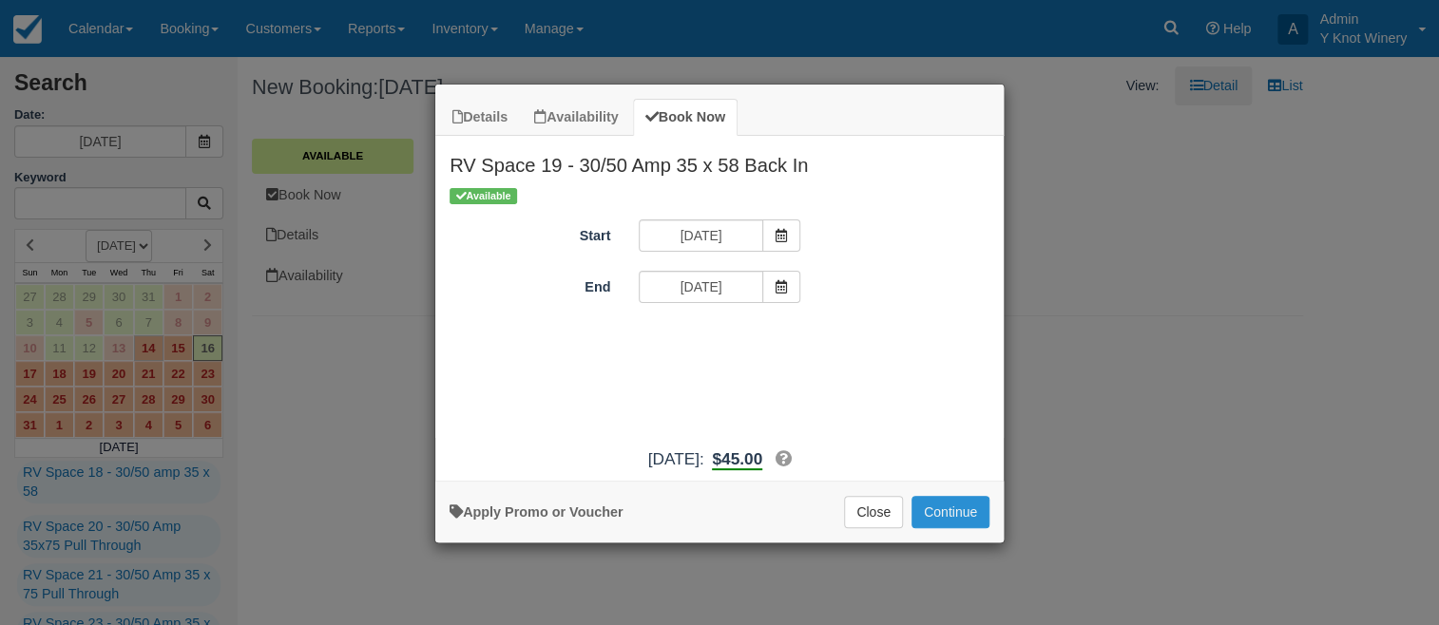
click at [937, 509] on button "Continue" at bounding box center [950, 512] width 78 height 32
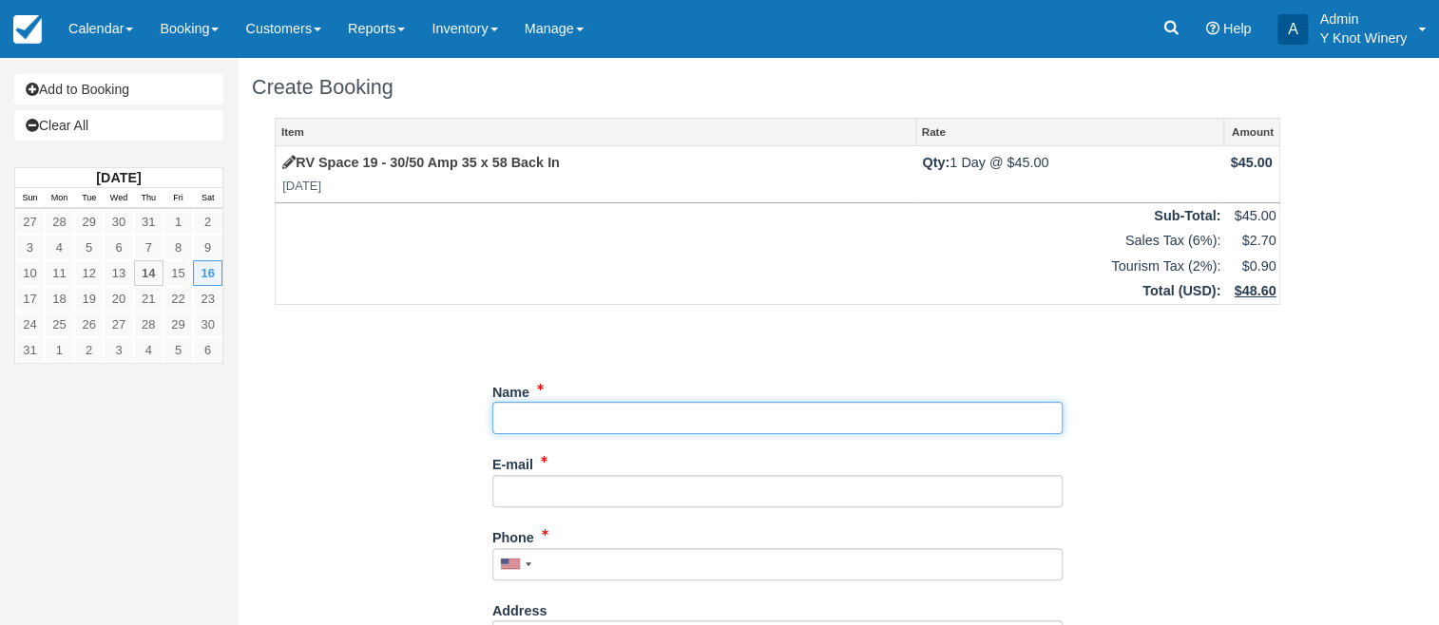
click at [576, 419] on input "Name" at bounding box center [777, 418] width 570 height 32
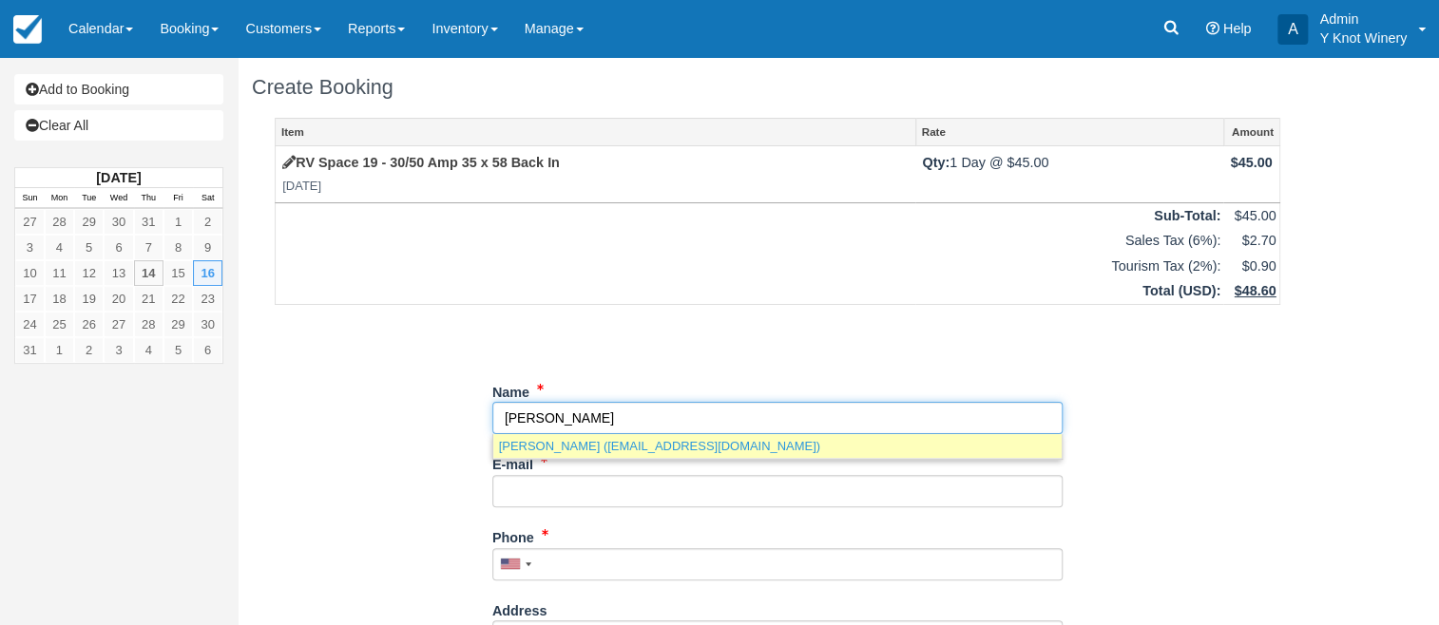
click at [668, 452] on link "Jeff Irwin (hopsmaster@comcast.net)" at bounding box center [777, 446] width 568 height 24
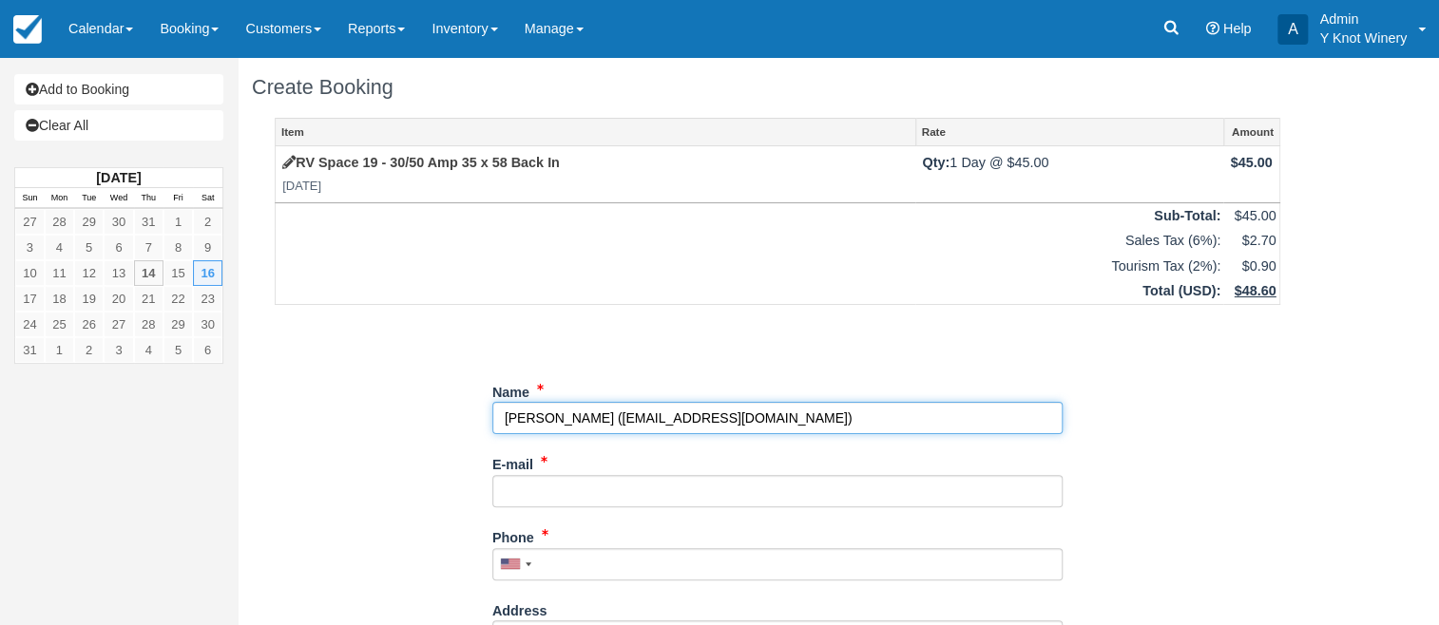
type input "[PERSON_NAME]"
type input "hopsmaster@comcast.net"
type input "+12088594760"
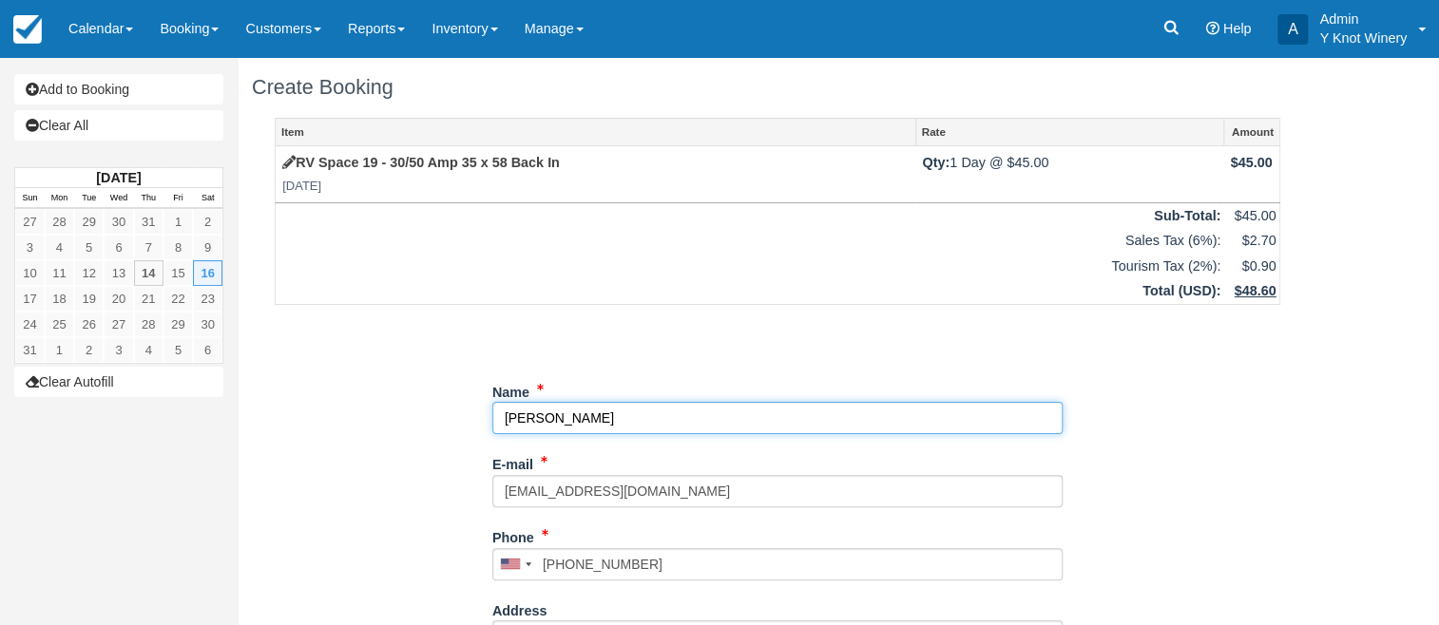
select select "UT"
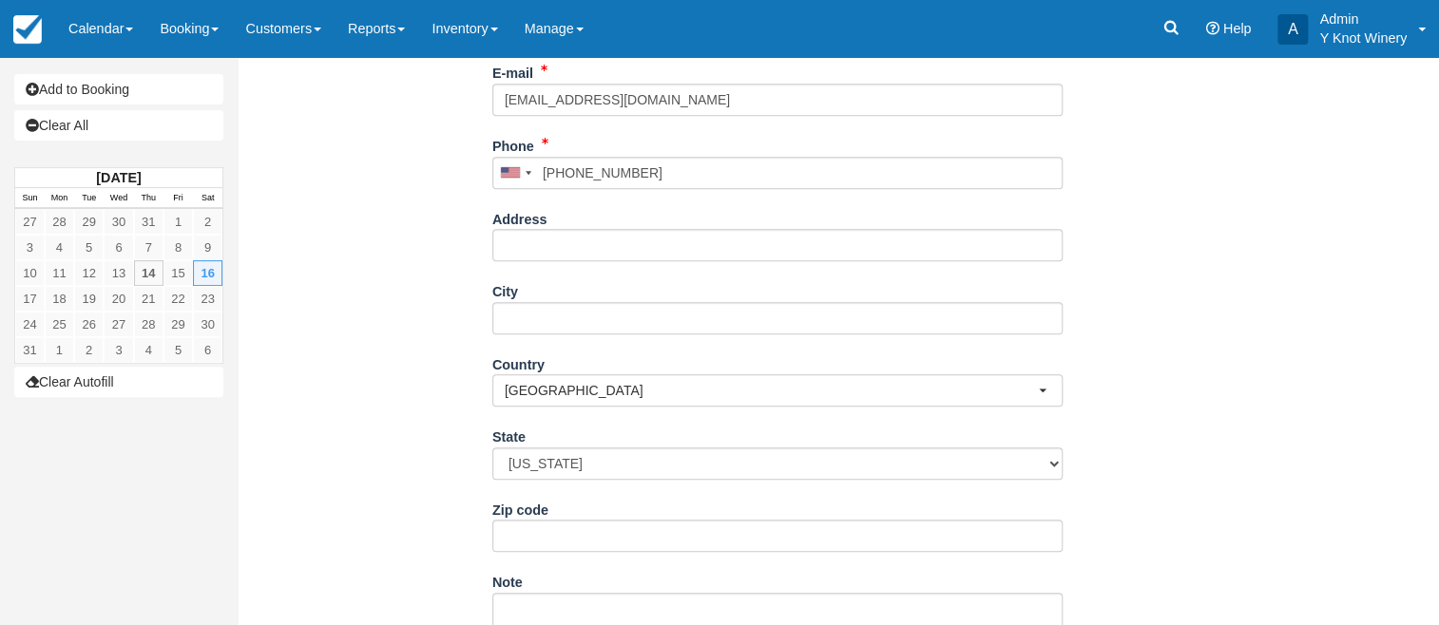
scroll to position [474, 0]
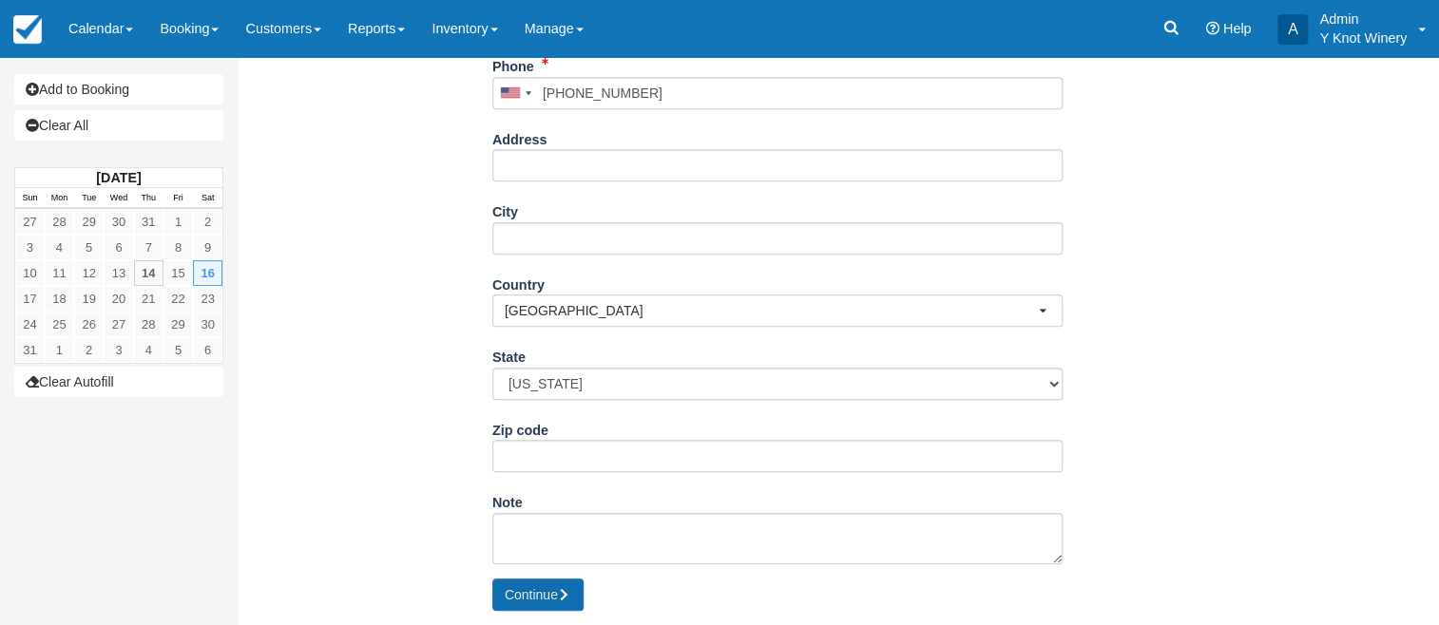
type input "[PERSON_NAME]"
click at [523, 599] on button "Continue" at bounding box center [537, 595] width 91 height 32
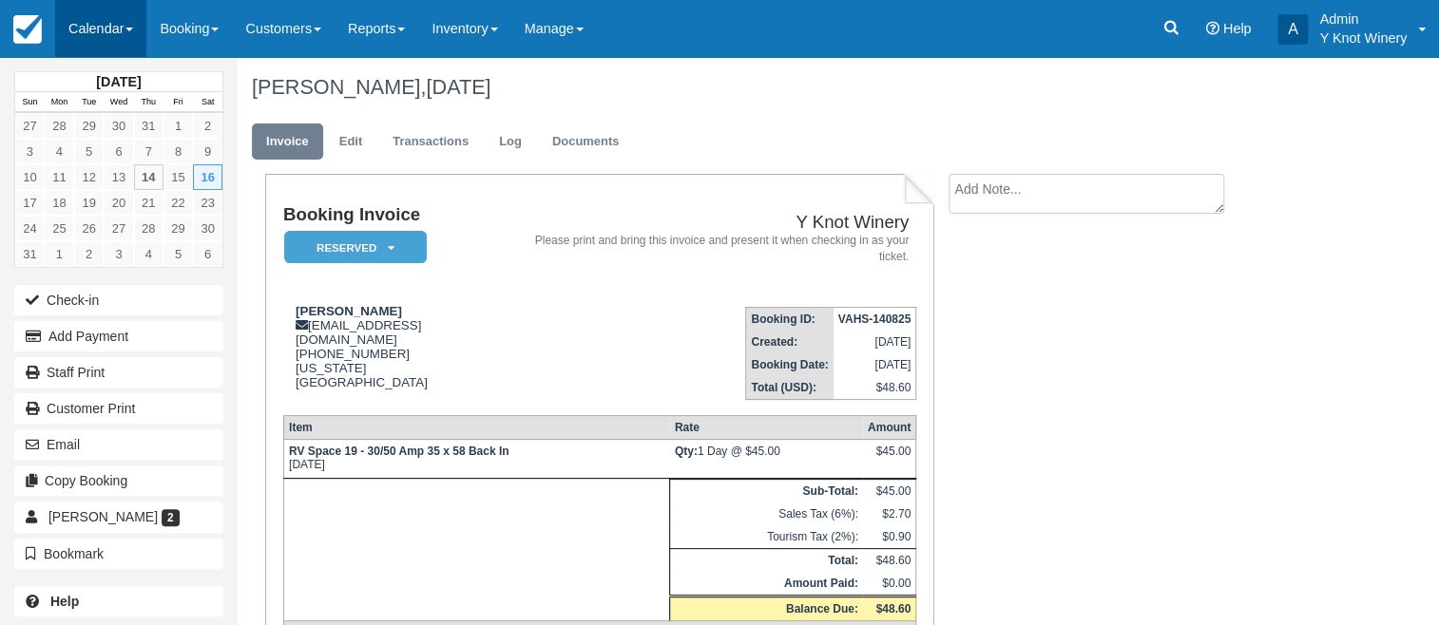
click at [141, 27] on link "Calendar" at bounding box center [100, 28] width 91 height 57
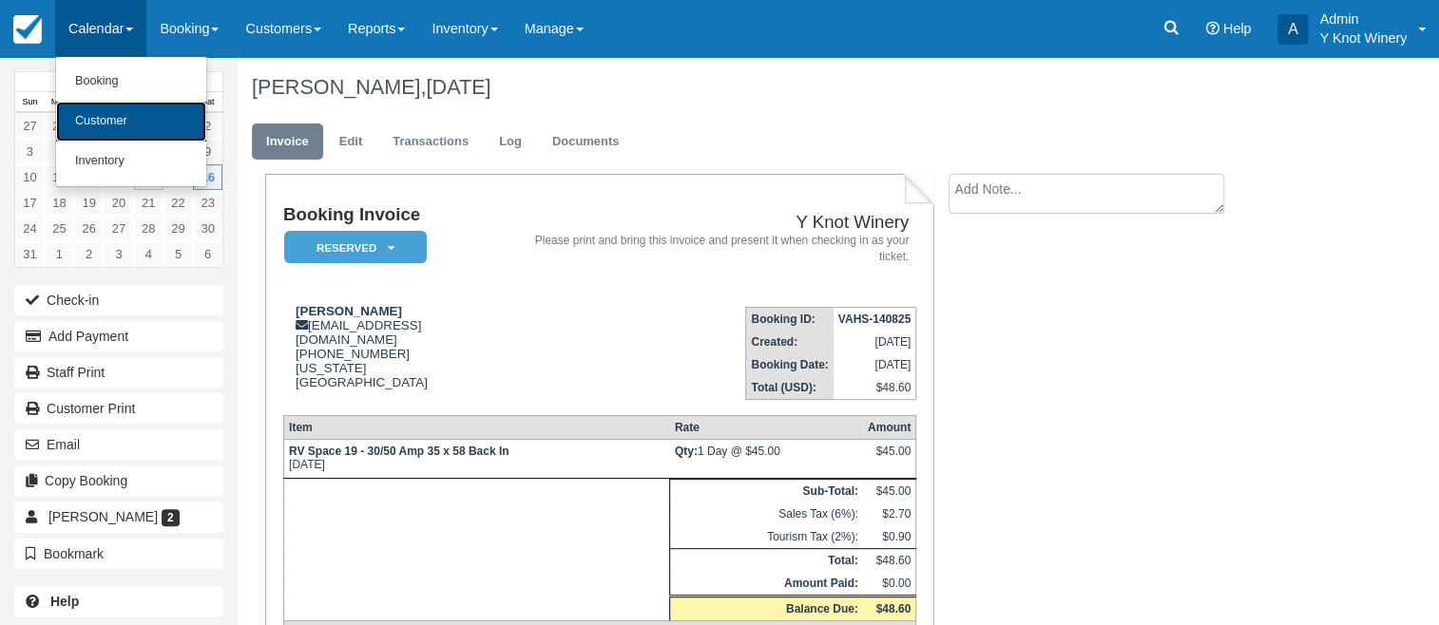
click at [126, 119] on link "Customer" at bounding box center [131, 122] width 150 height 40
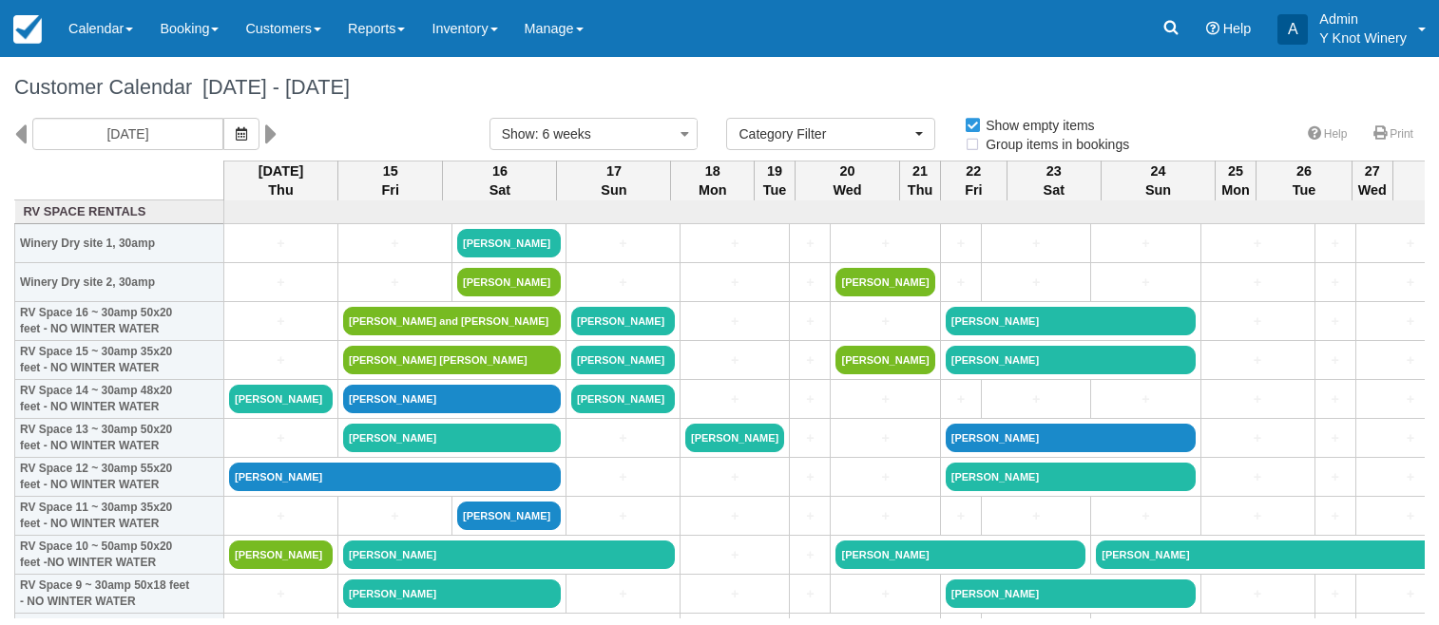
select select
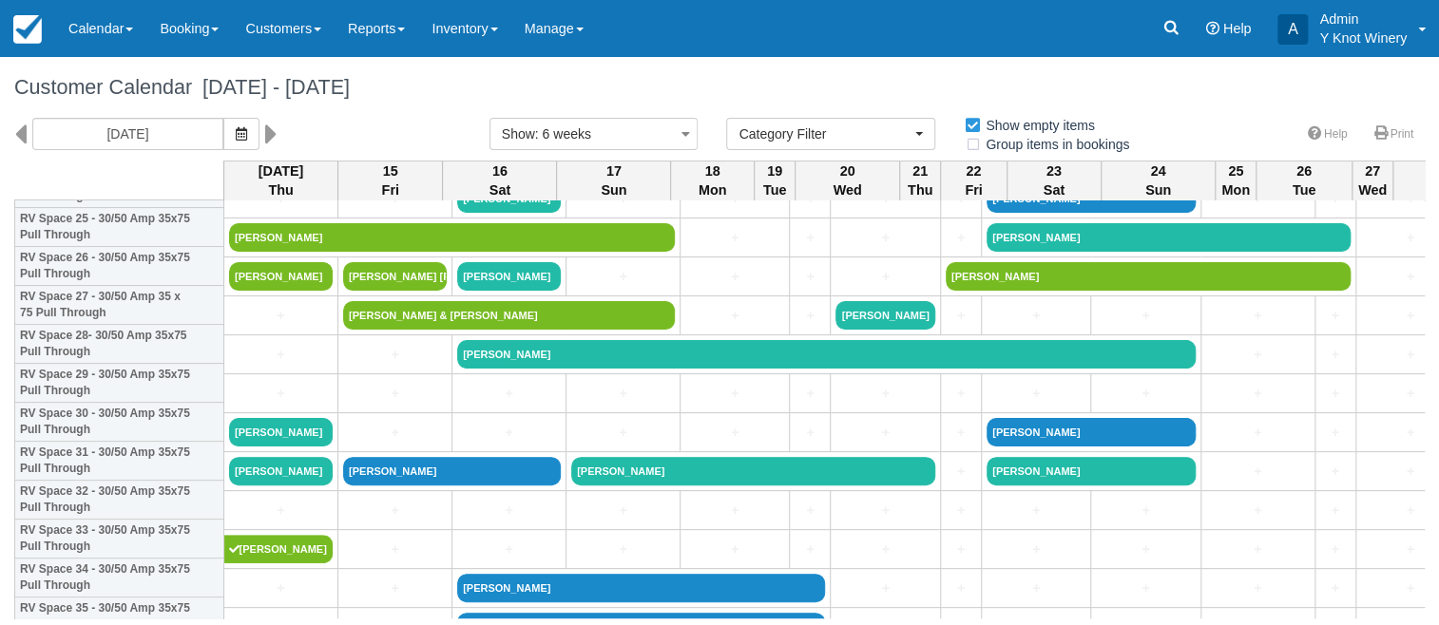
scroll to position [1029, 0]
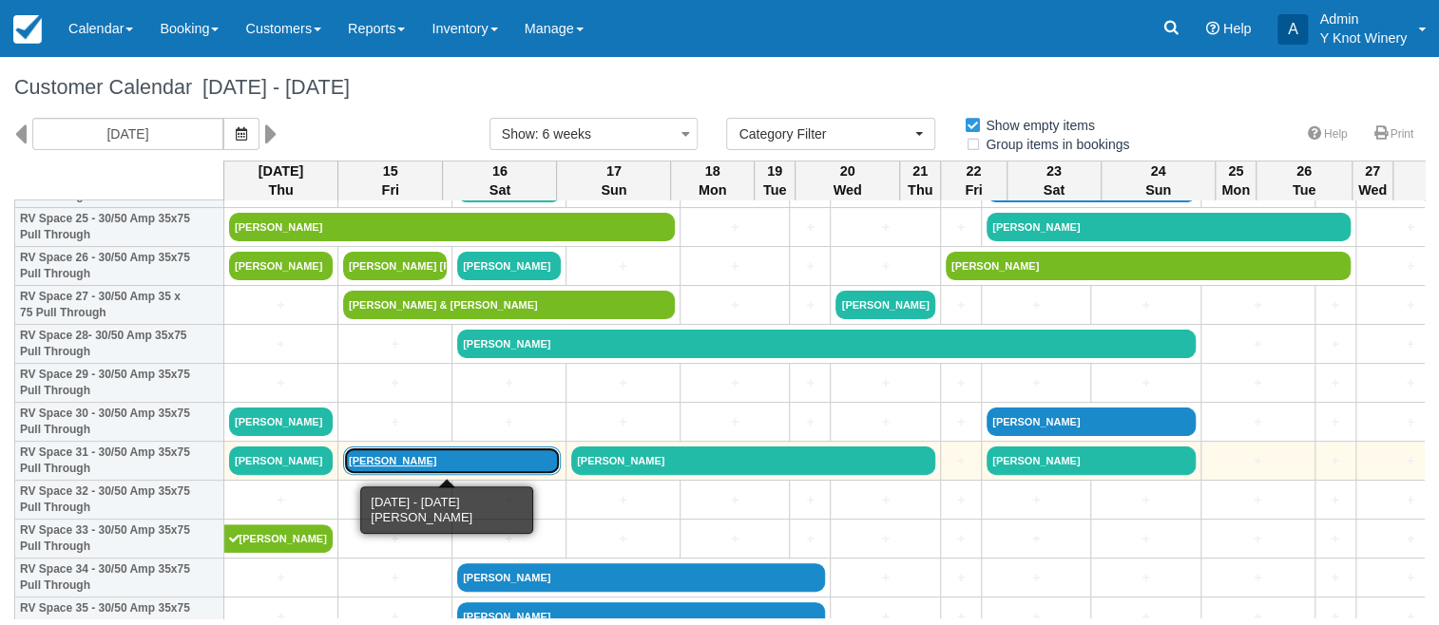
click at [394, 454] on link "[PERSON_NAME]" at bounding box center [452, 461] width 218 height 29
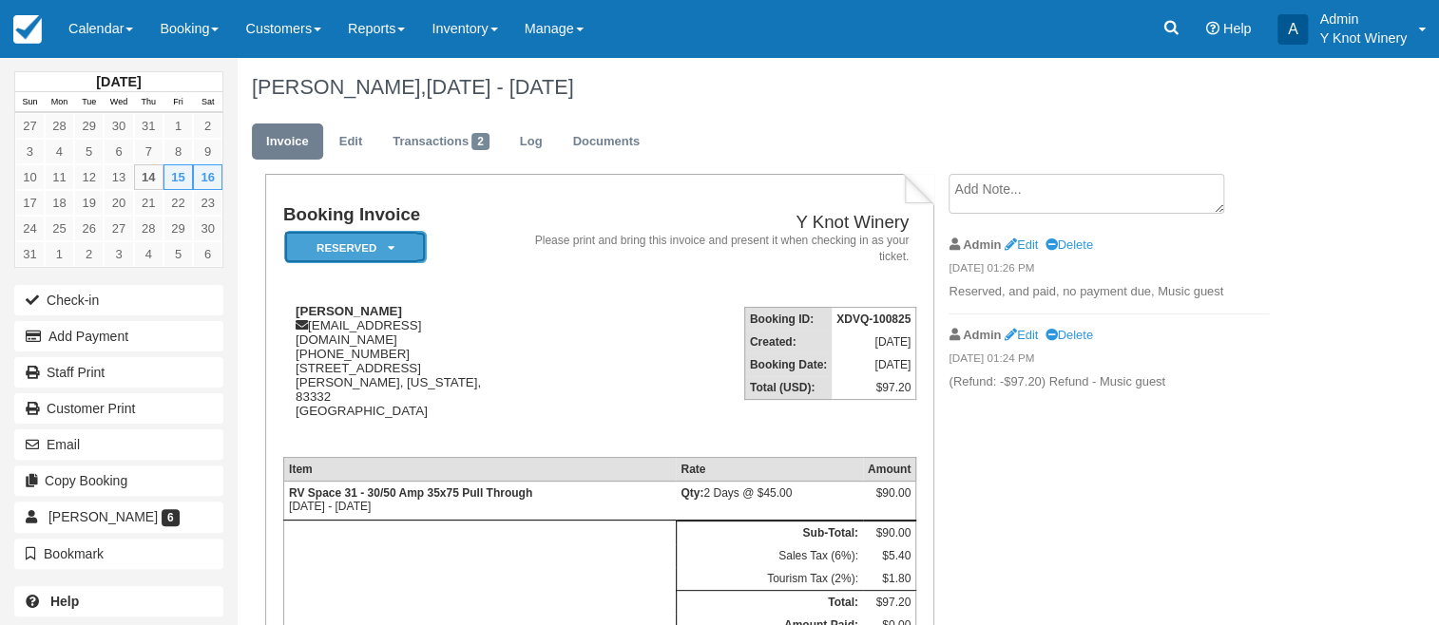
click at [393, 253] on icon at bounding box center [391, 247] width 7 height 11
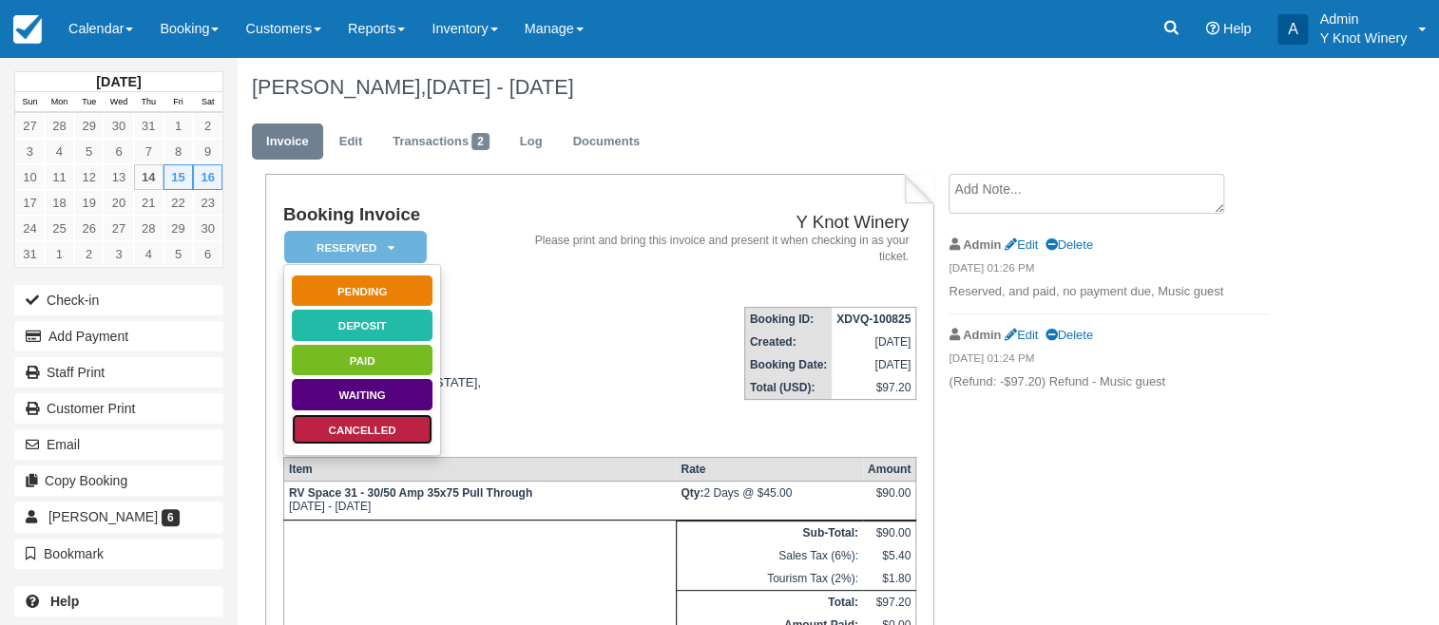
click at [398, 428] on link "Cancelled" at bounding box center [362, 429] width 143 height 33
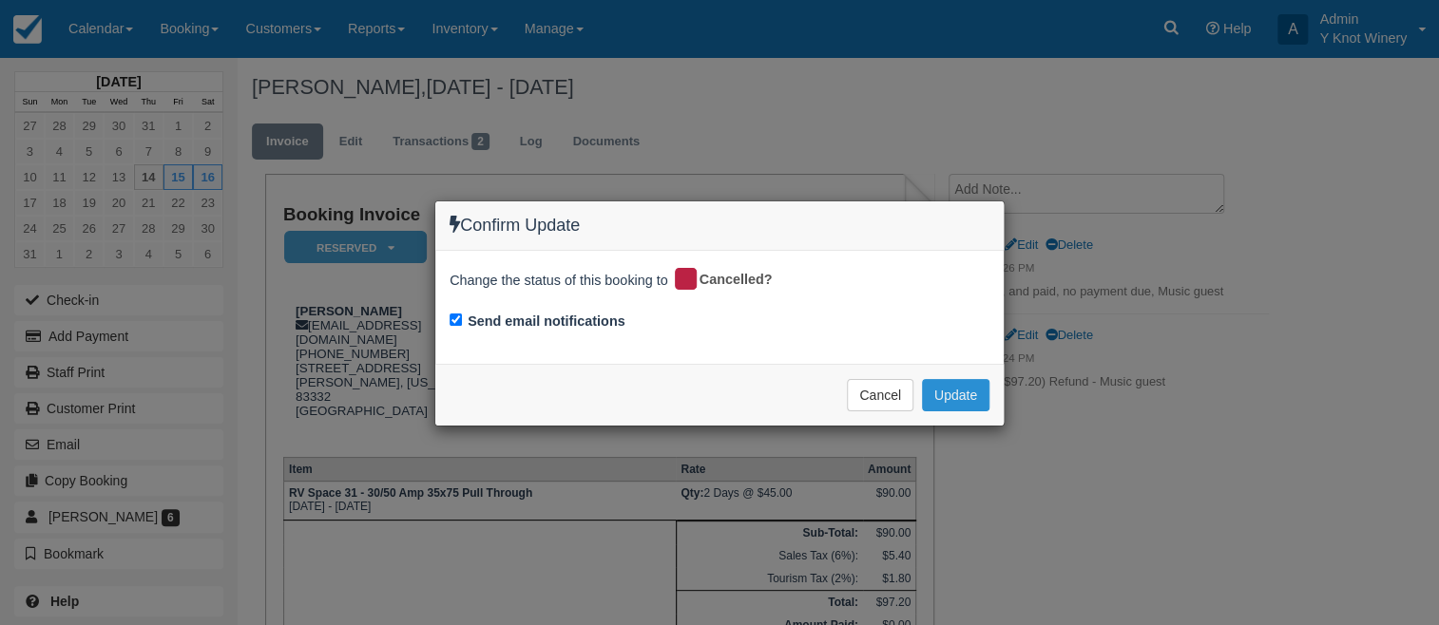
click at [965, 396] on button "Update" at bounding box center [955, 395] width 67 height 32
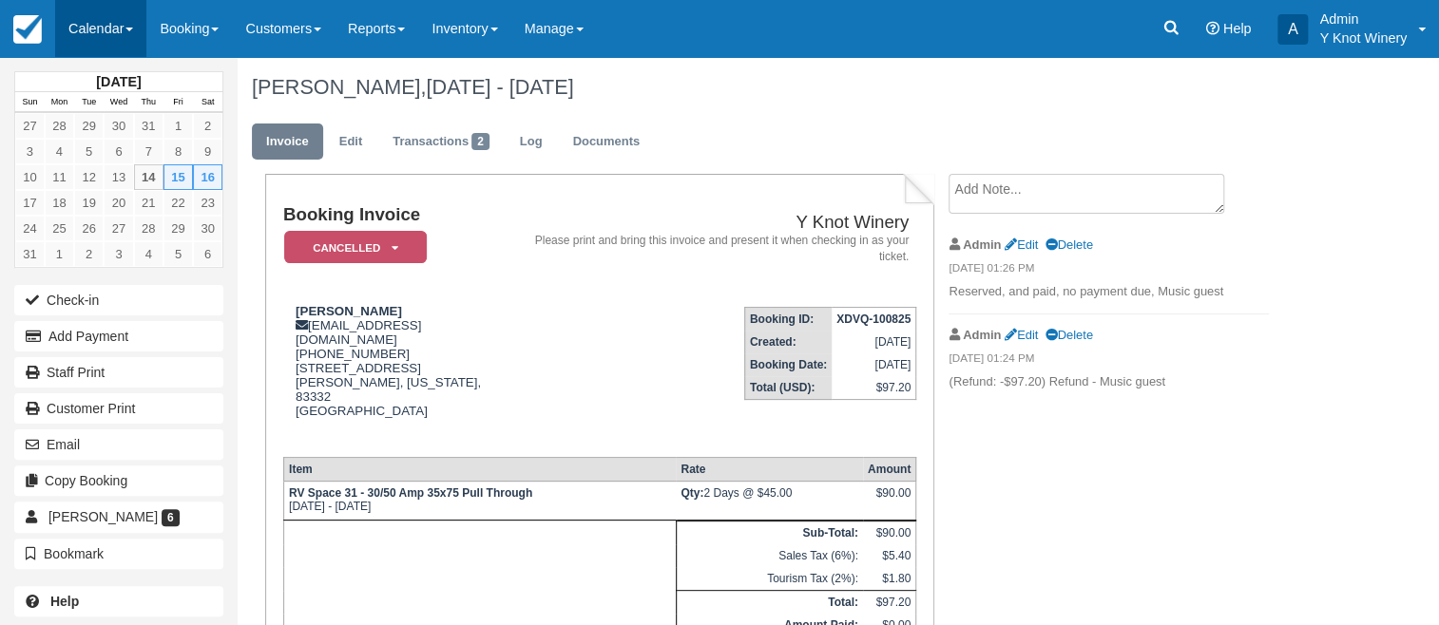
click at [134, 21] on link "Calendar" at bounding box center [100, 28] width 91 height 57
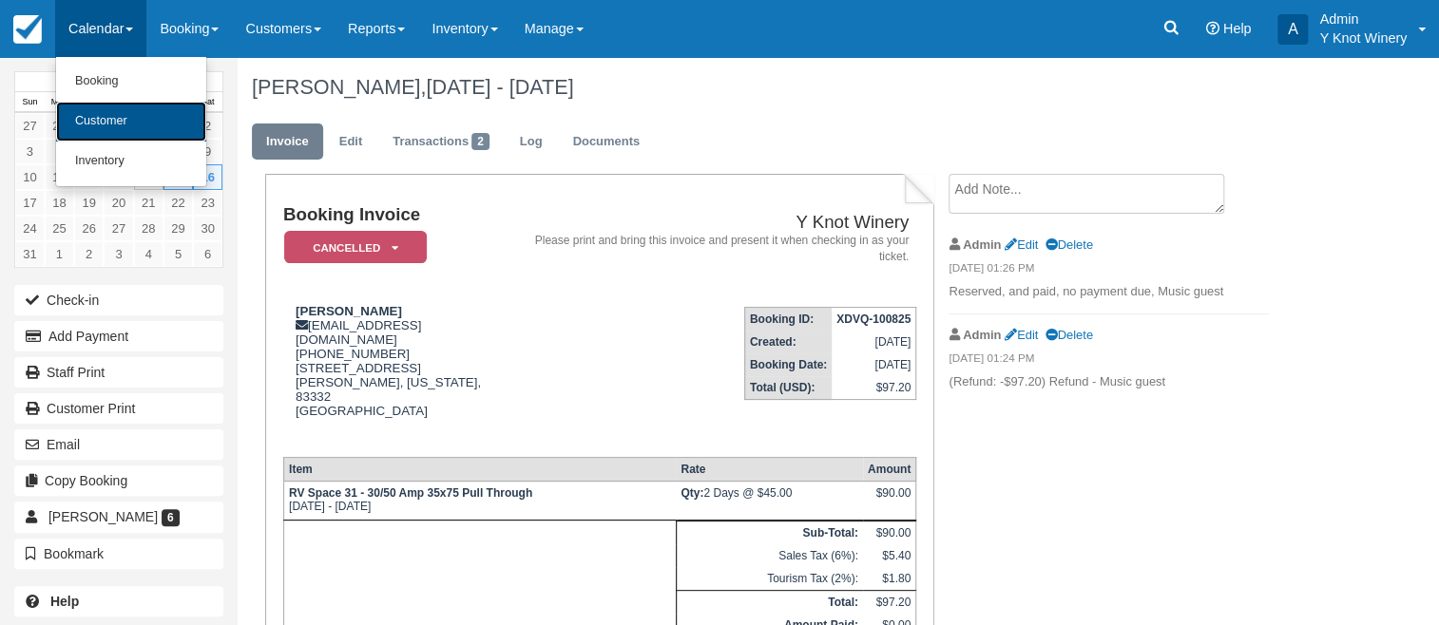
click at [124, 126] on link "Customer" at bounding box center [131, 122] width 150 height 40
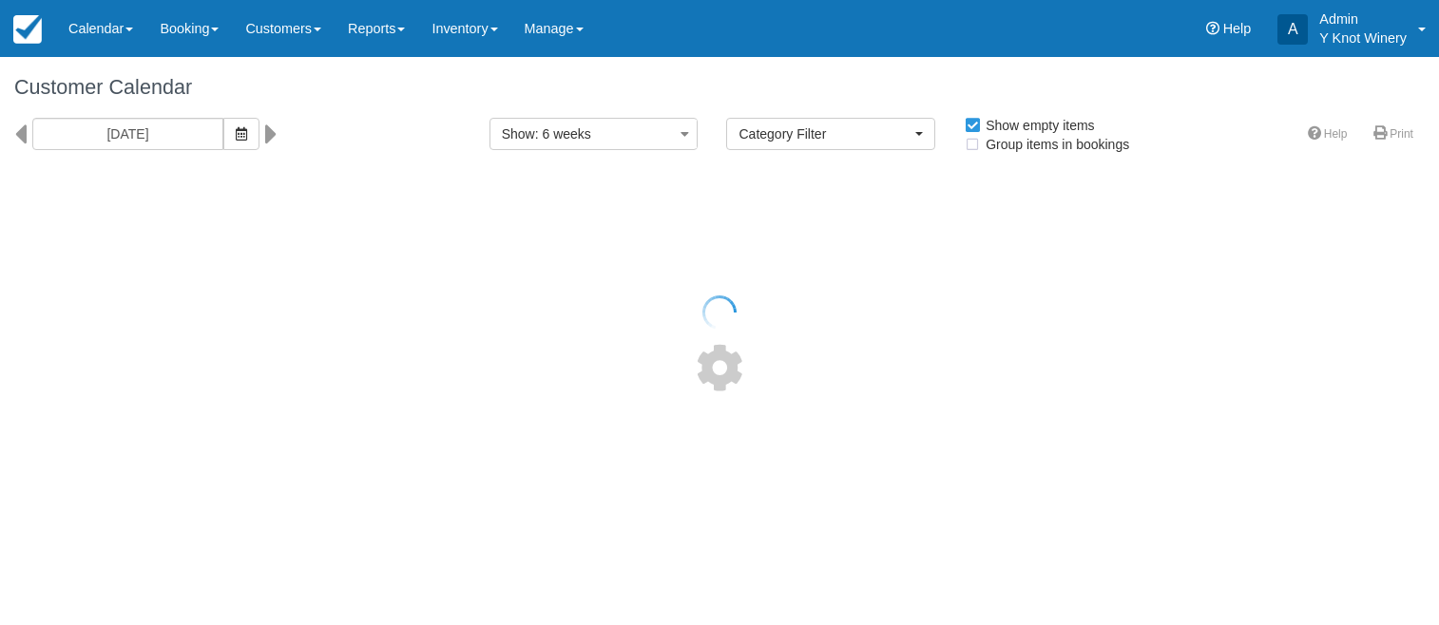
select select
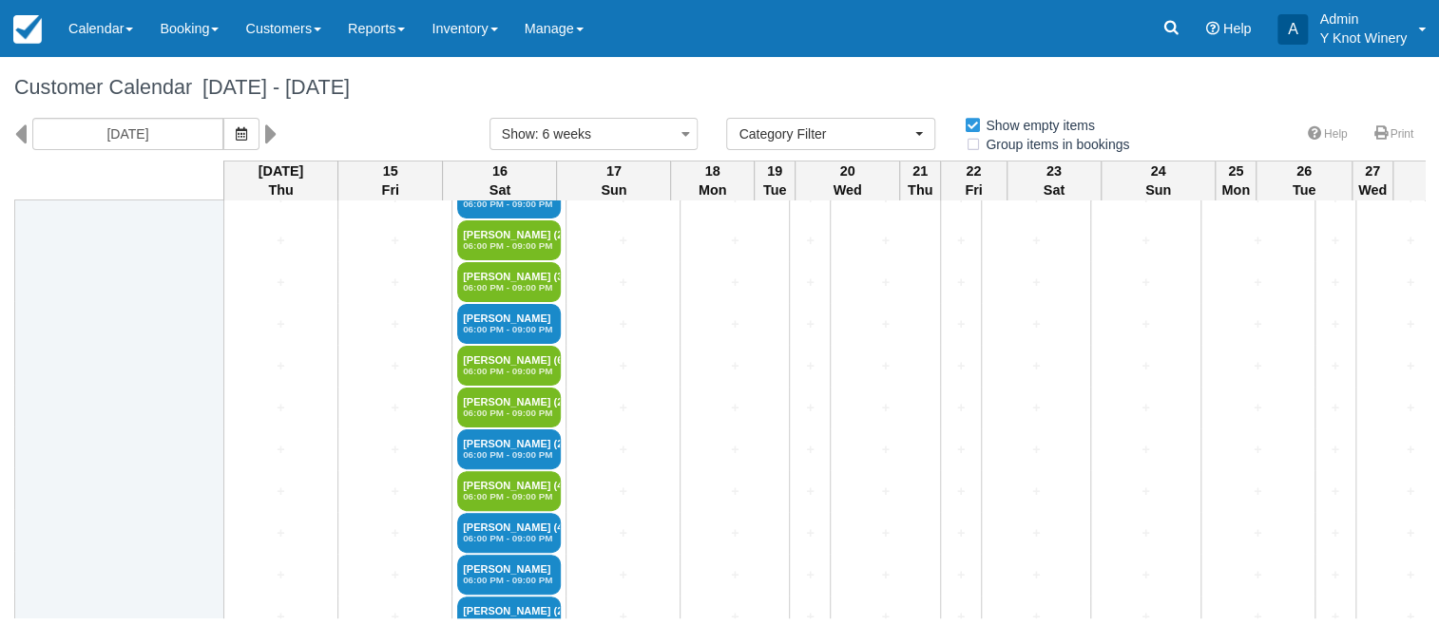
scroll to position [2803, 0]
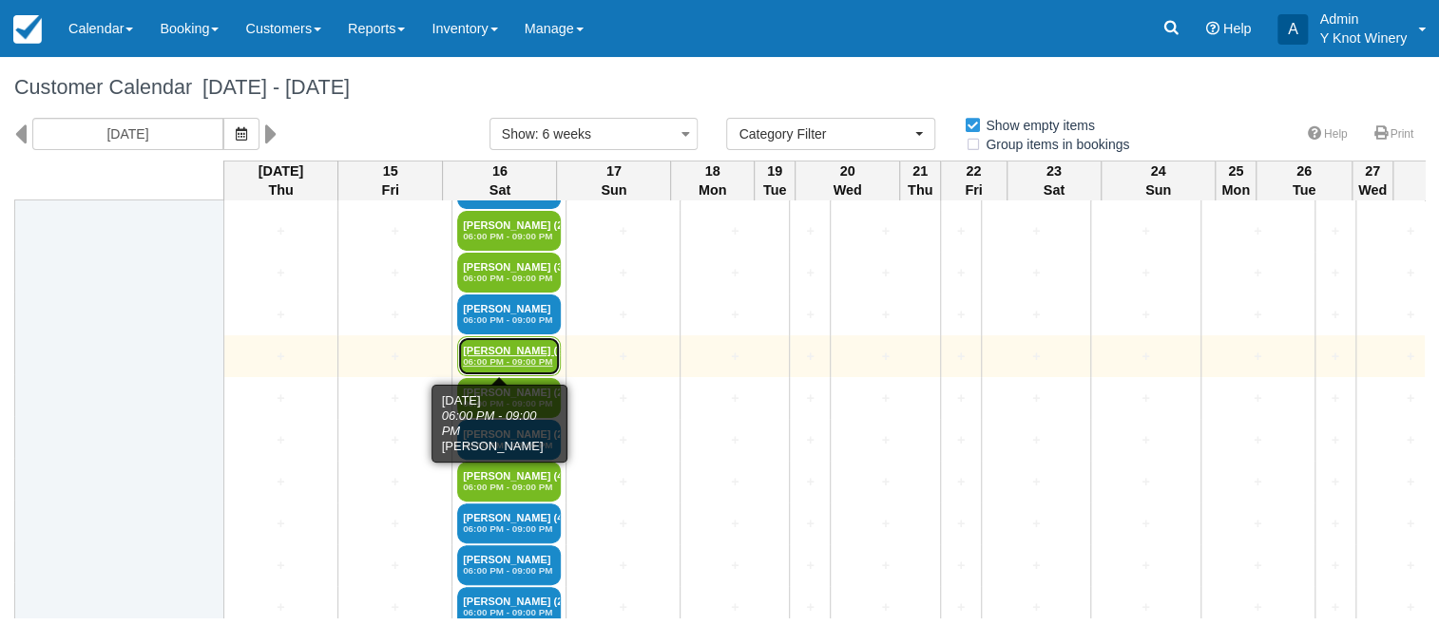
click at [509, 357] on em "06:00 PM - 09:00 PM" at bounding box center [509, 361] width 92 height 11
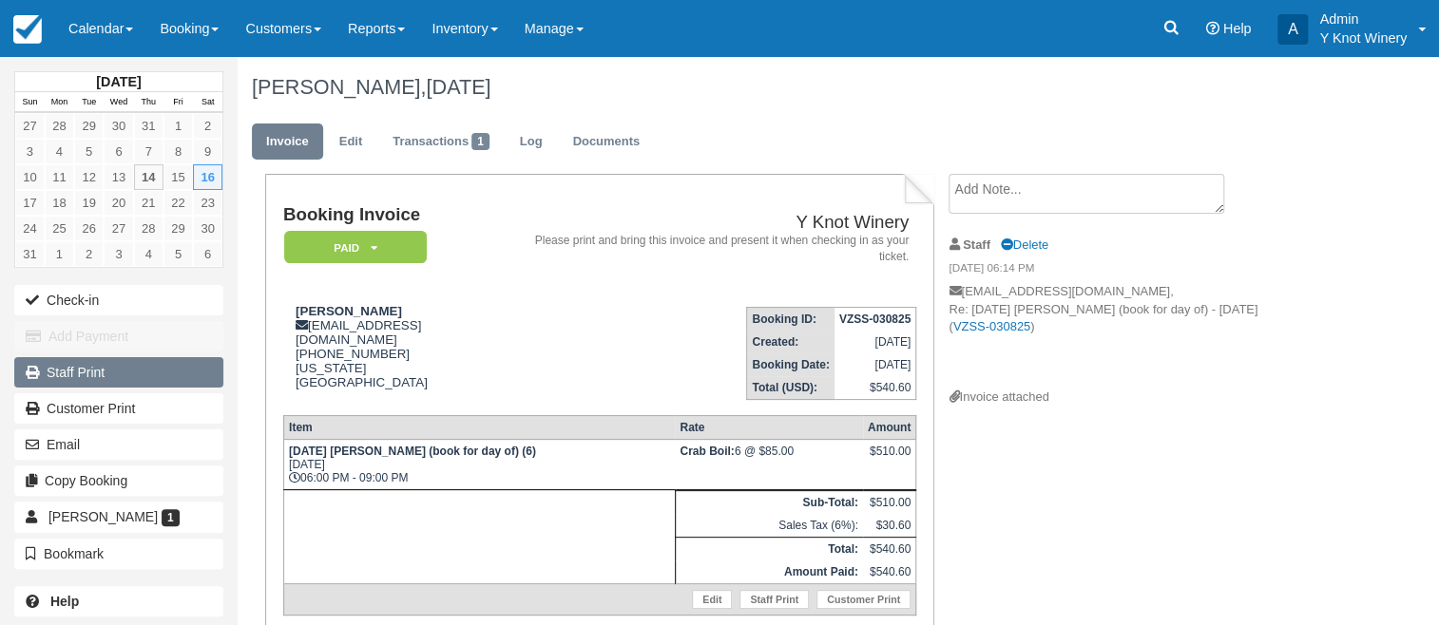
click at [181, 372] on link "Staff Print" at bounding box center [118, 372] width 209 height 30
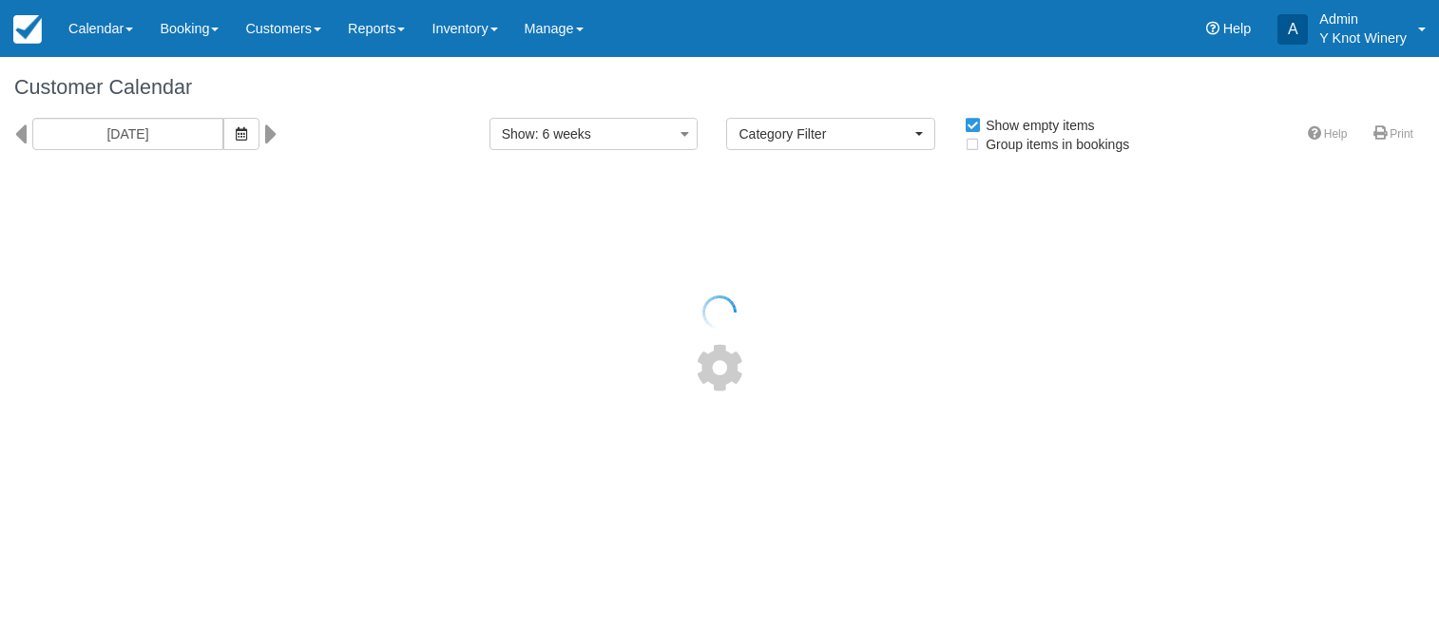
select select
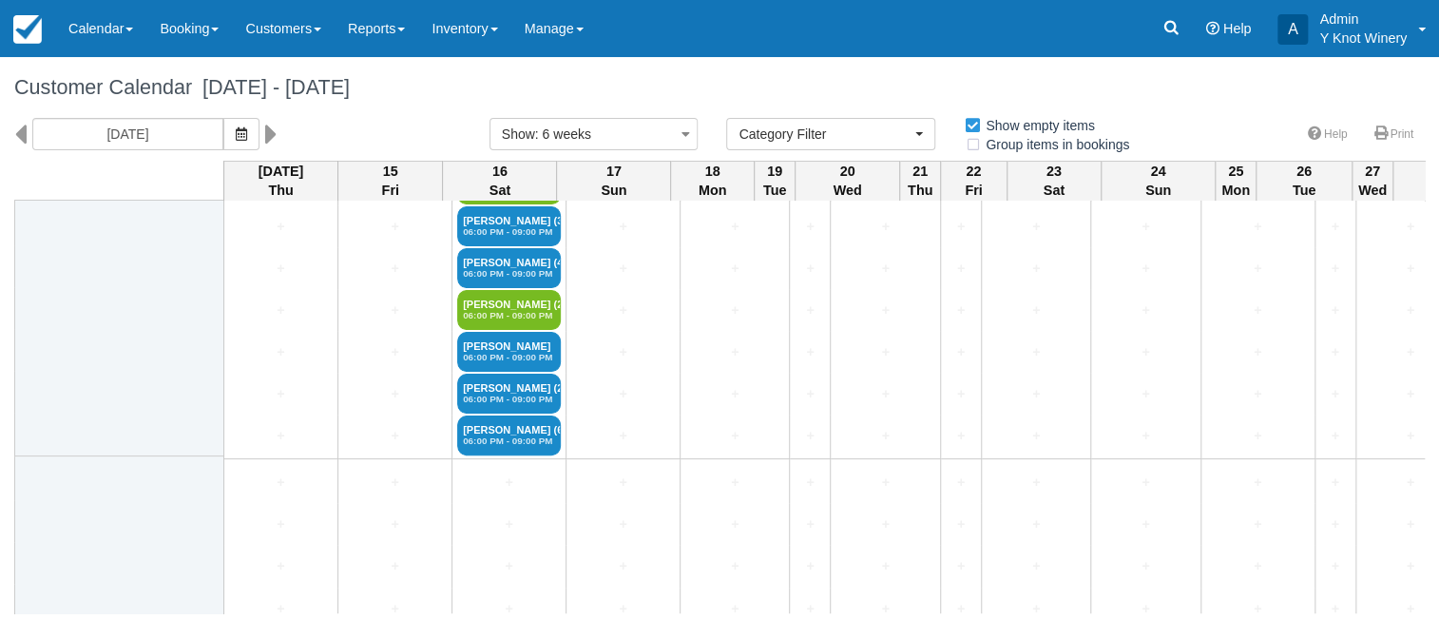
scroll to position [3969, 0]
